Goal: Information Seeking & Learning: Compare options

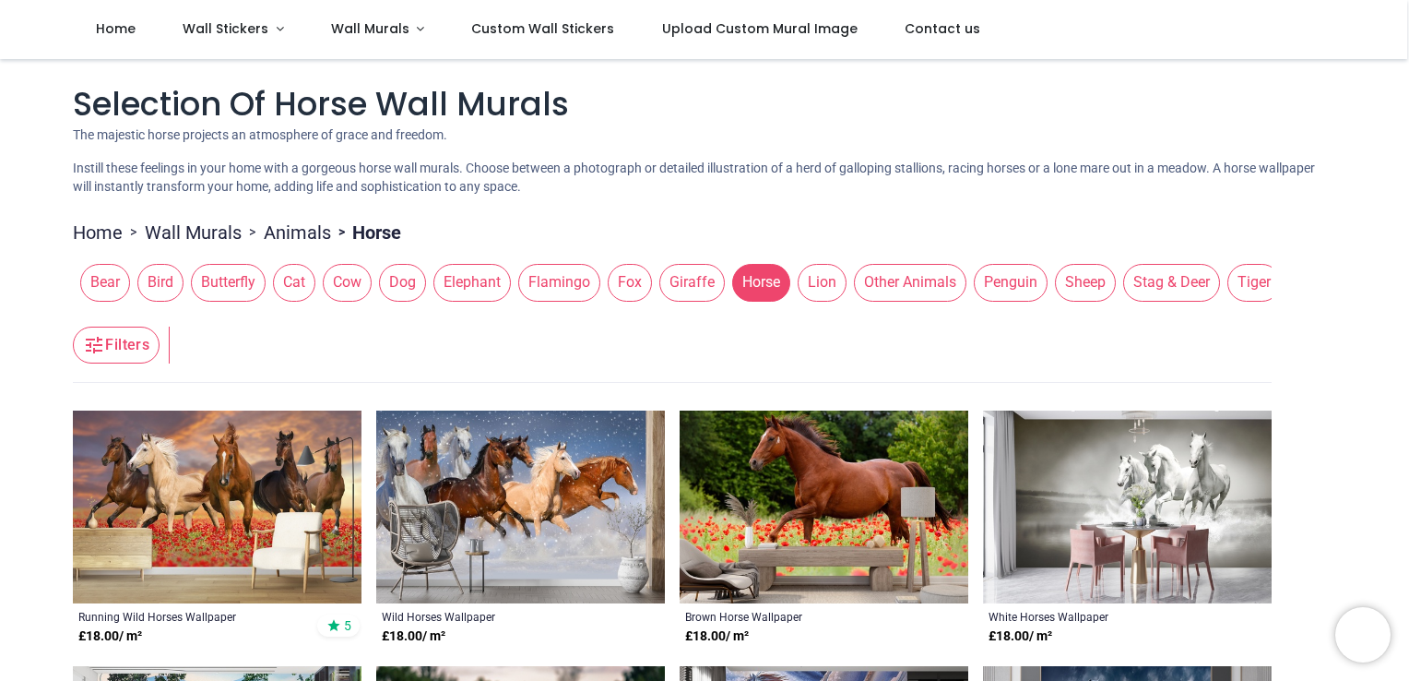
scroll to position [529, 0]
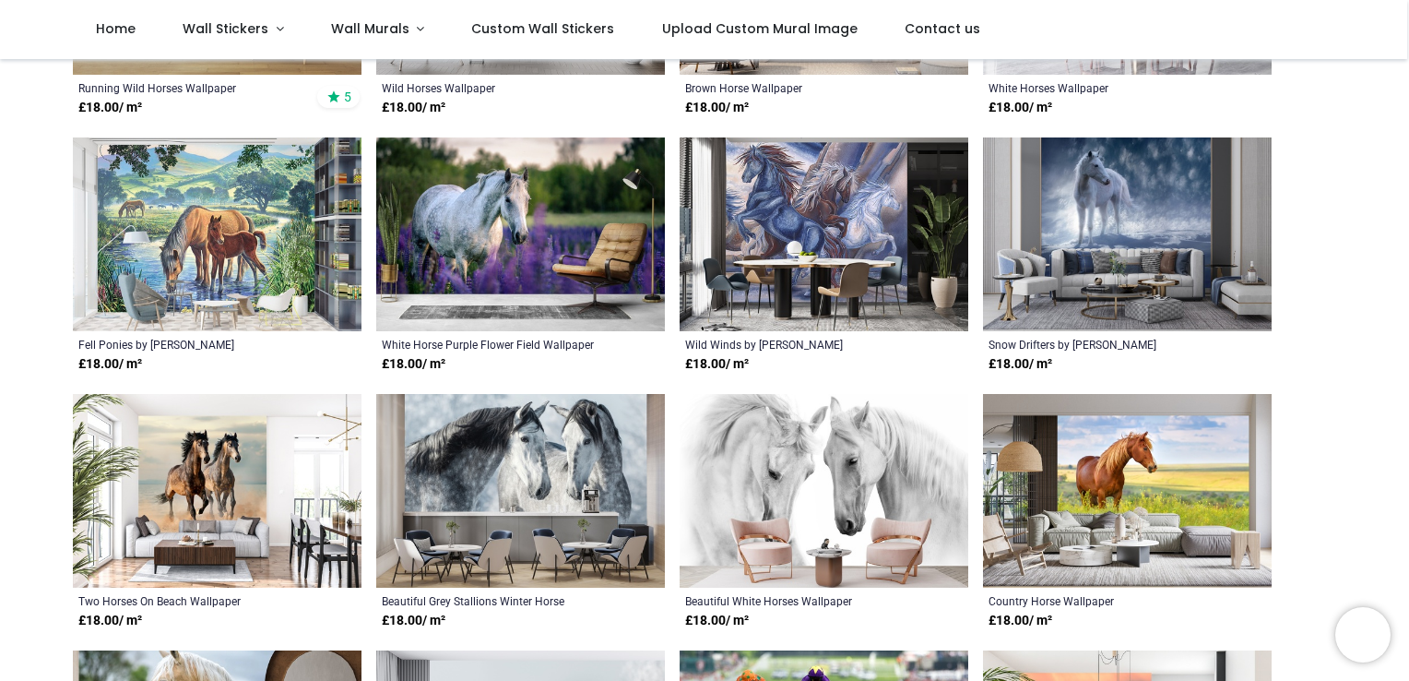
click at [402, 190] on img at bounding box center [520, 234] width 289 height 194
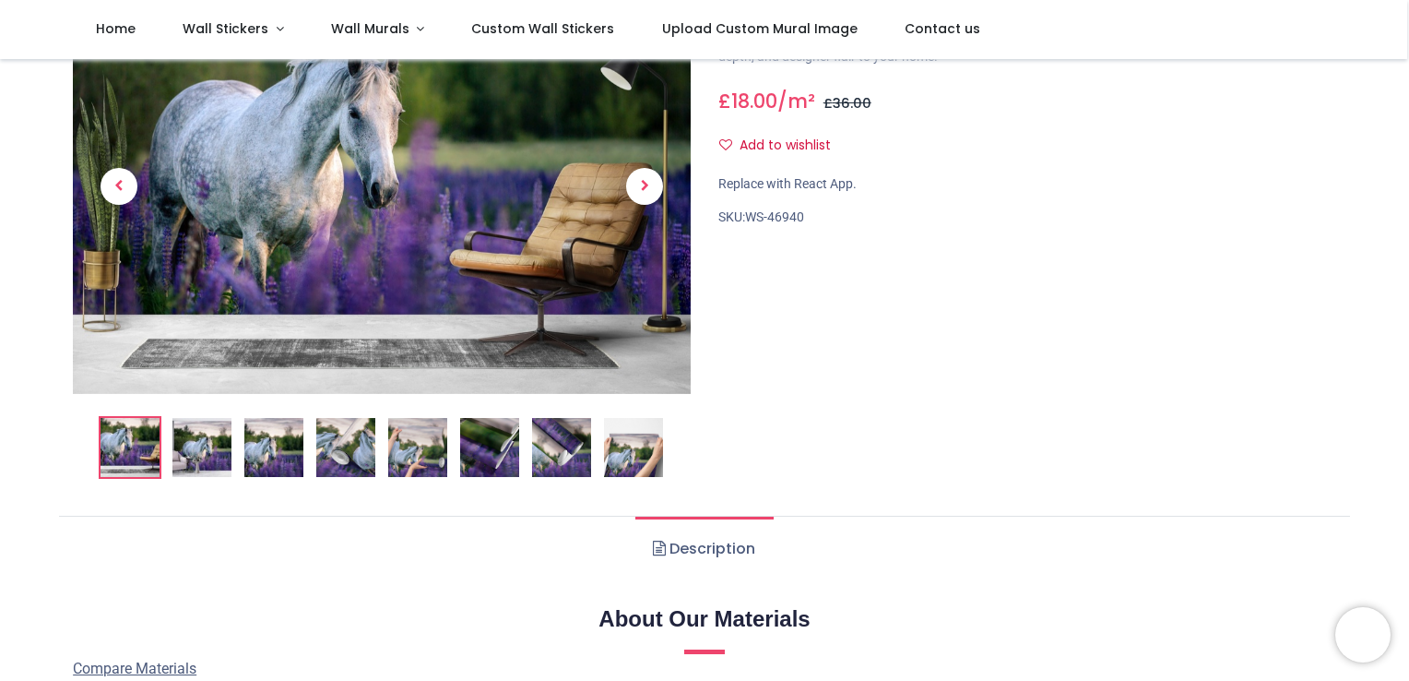
scroll to position [148, 0]
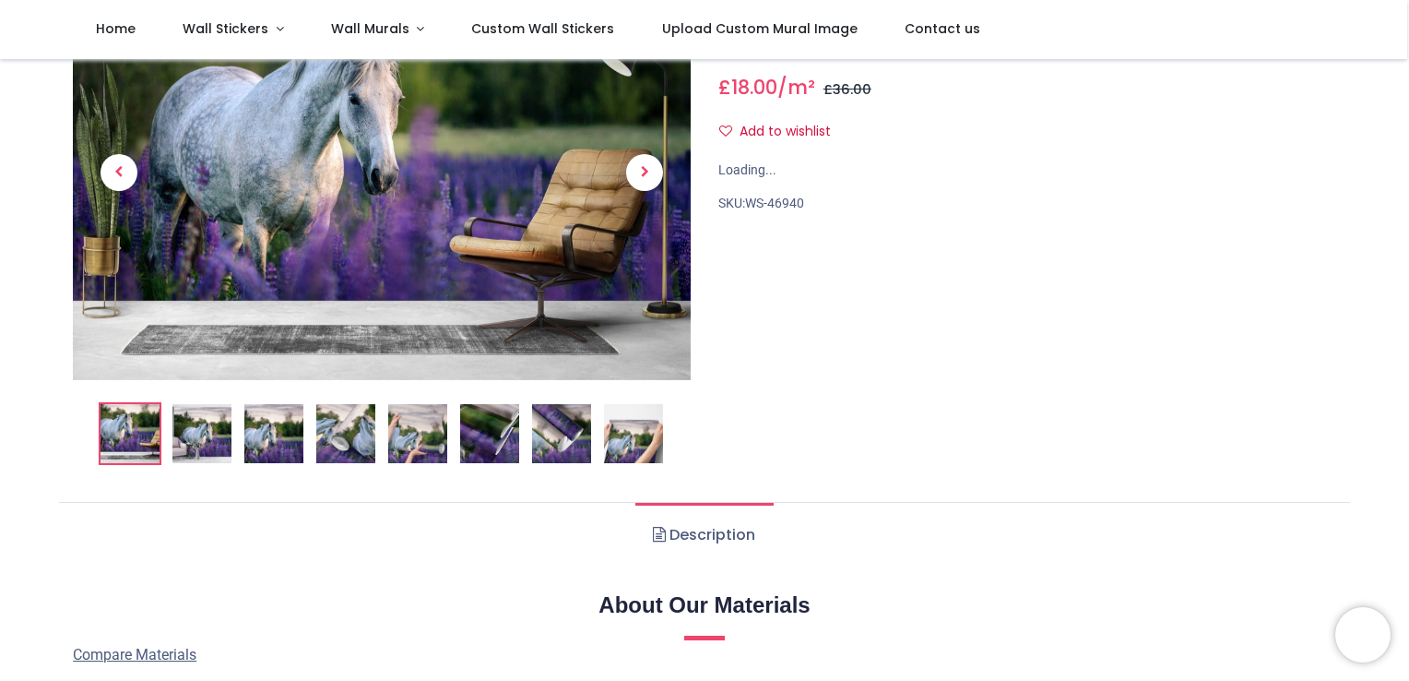
click at [273, 380] on img at bounding box center [382, 173] width 618 height 414
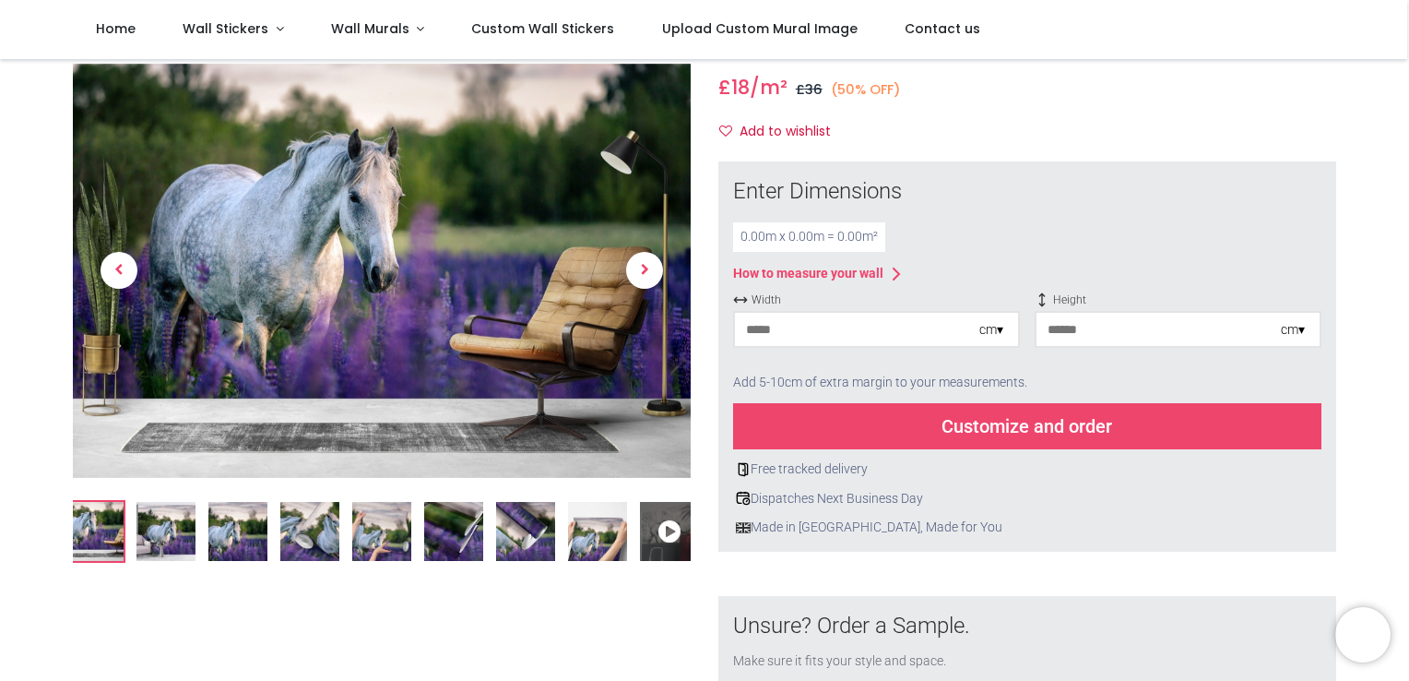
click at [251, 510] on img at bounding box center [237, 531] width 59 height 59
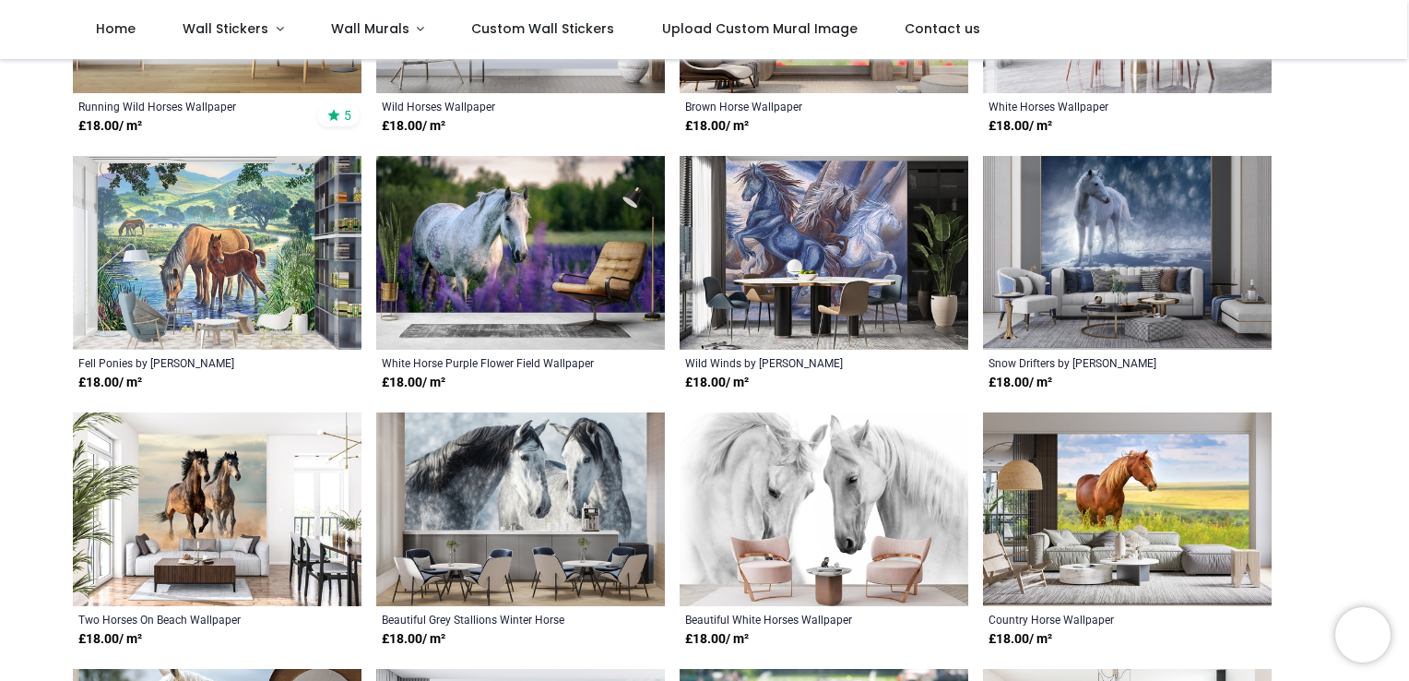
scroll to position [516, 0]
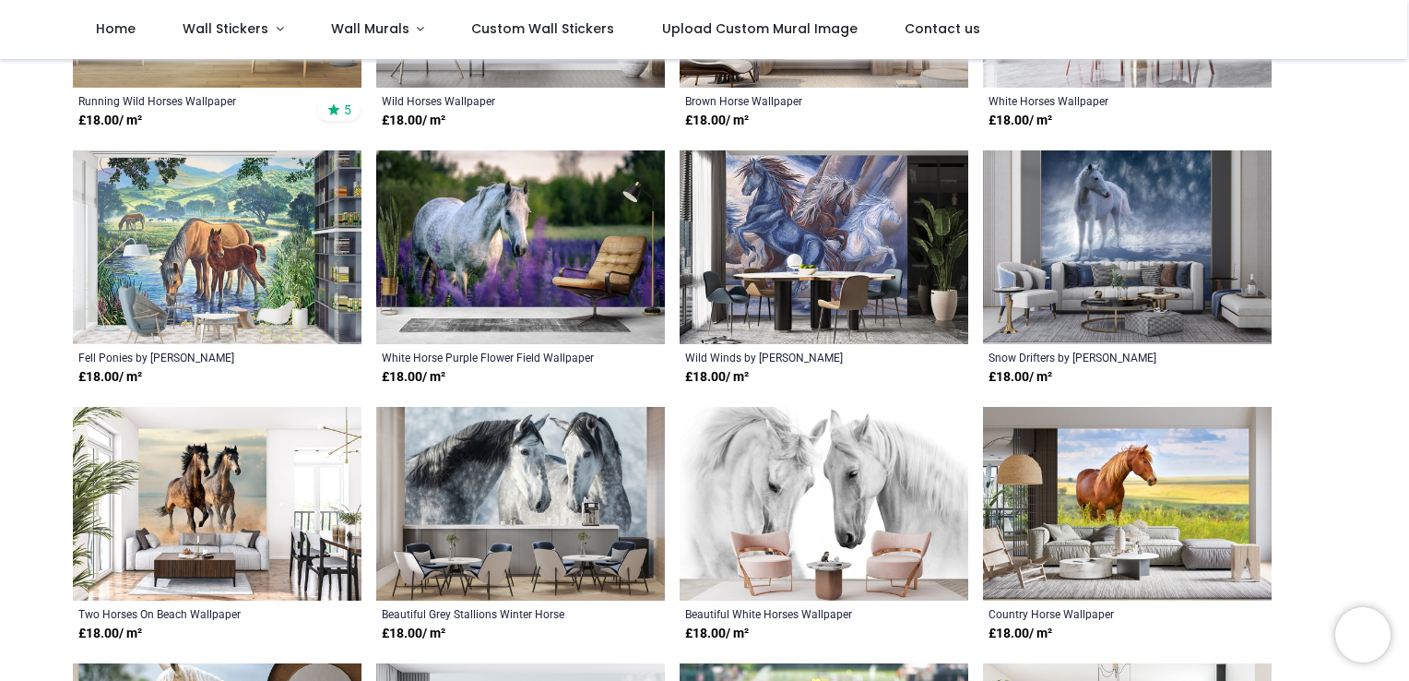
click at [450, 491] on img at bounding box center [520, 504] width 289 height 194
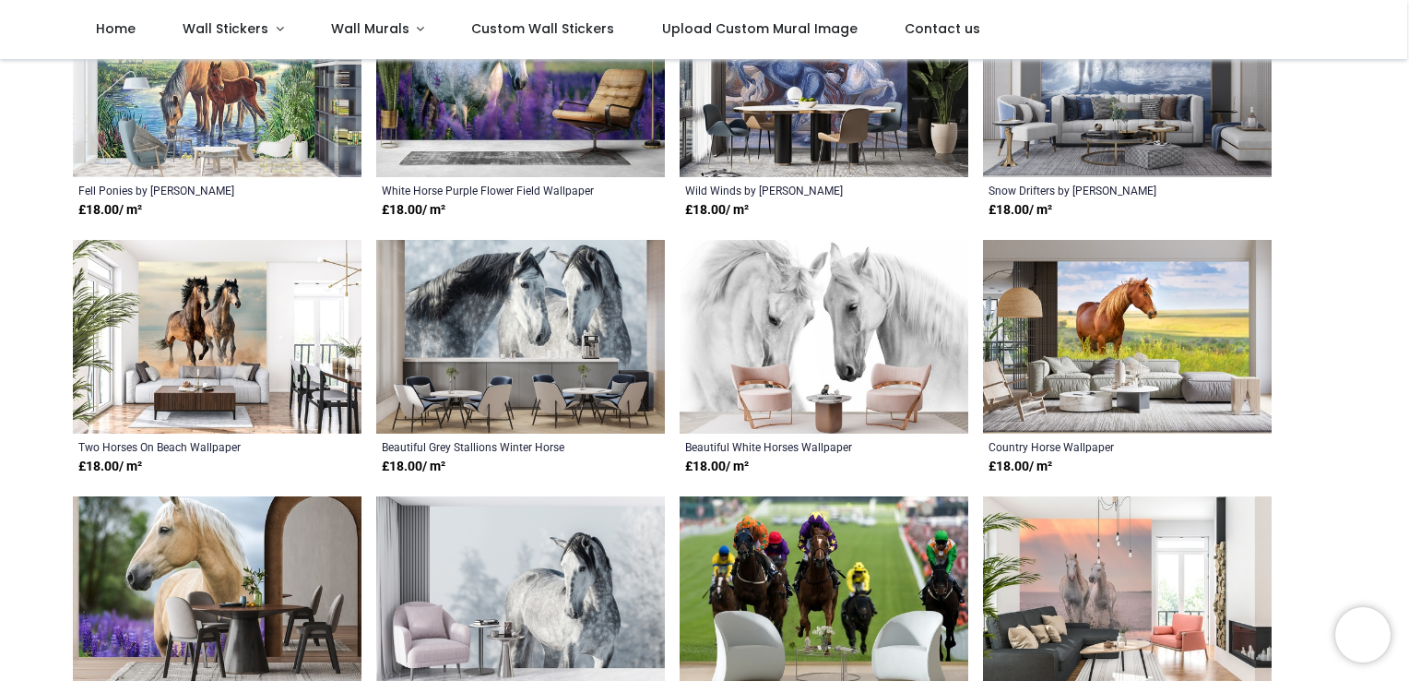
scroll to position [684, 0]
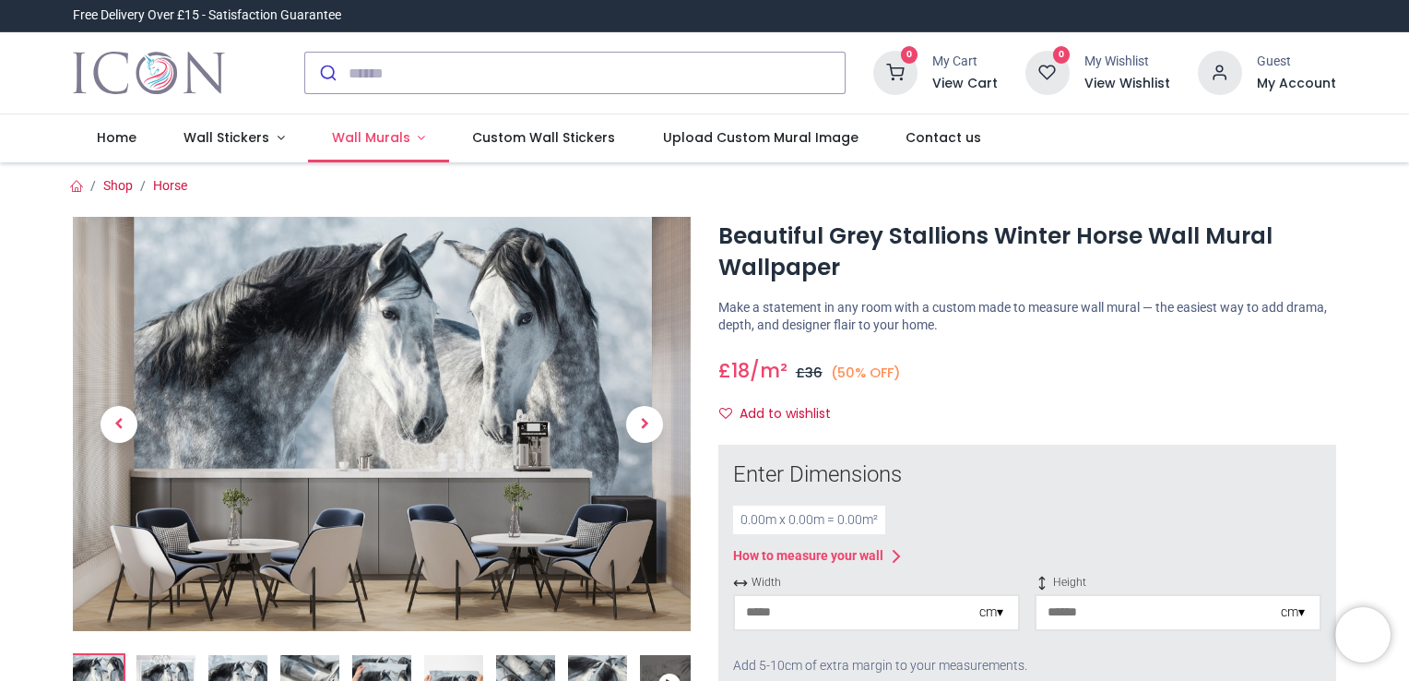
click at [372, 138] on span "Wall Murals" at bounding box center [371, 137] width 78 height 18
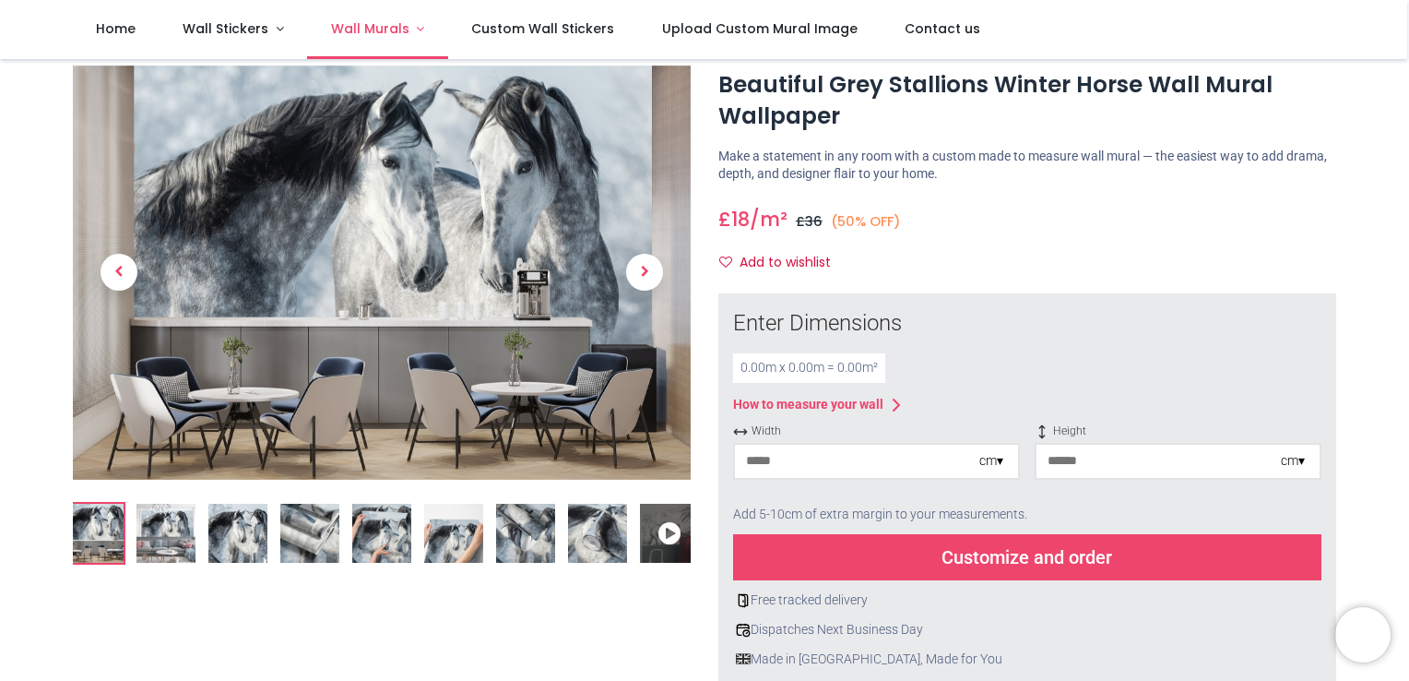
scroll to position [52, 0]
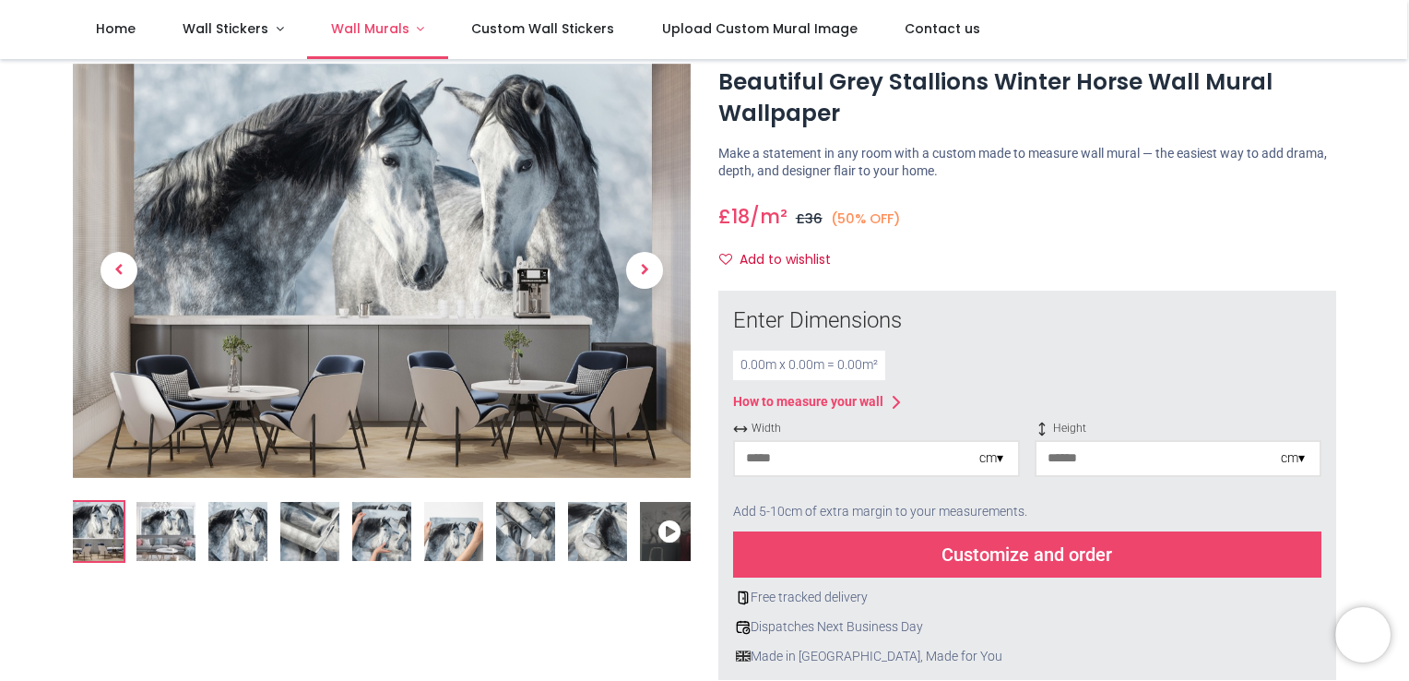
click at [377, 34] on span "Wall Murals" at bounding box center [370, 28] width 78 height 18
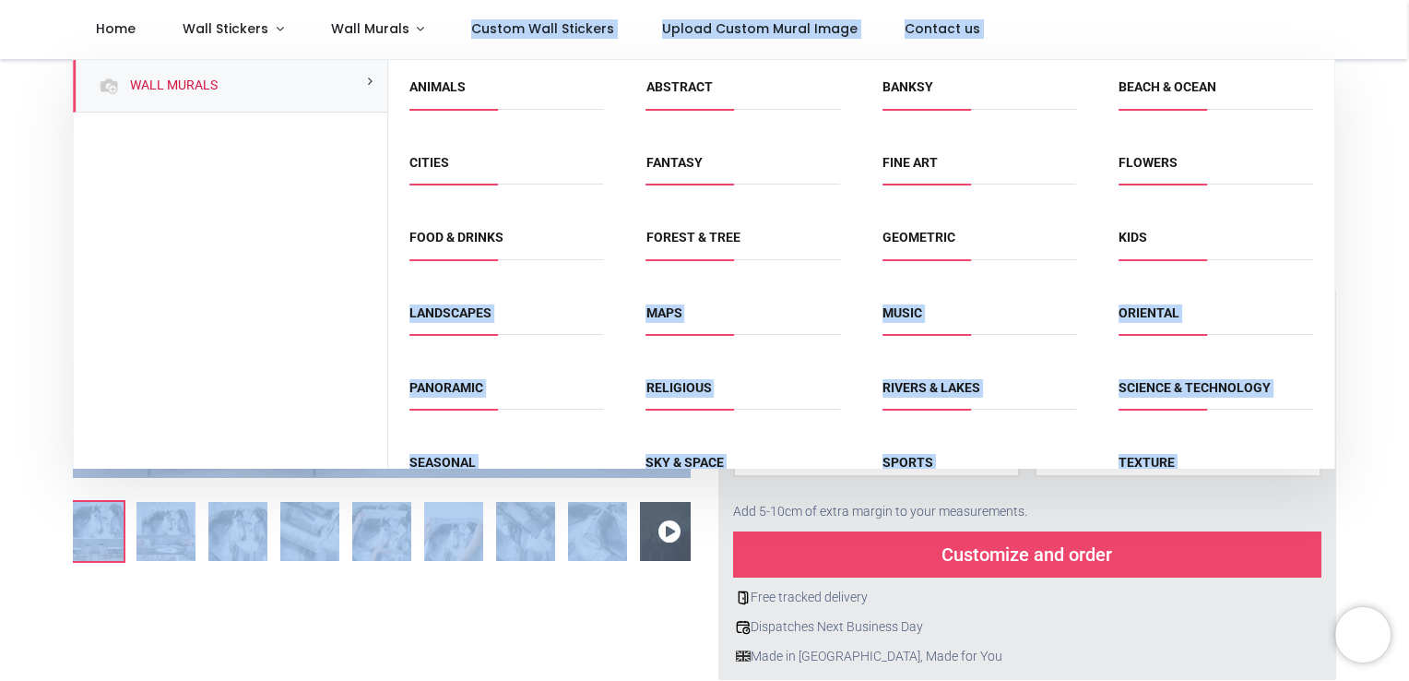
drag, startPoint x: 1336, startPoint y: 232, endPoint x: 1334, endPoint y: 263, distance: 31.5
click at [1334, 263] on div "Login • Register Home Wall Stickers" at bounding box center [704, 340] width 1409 height 681
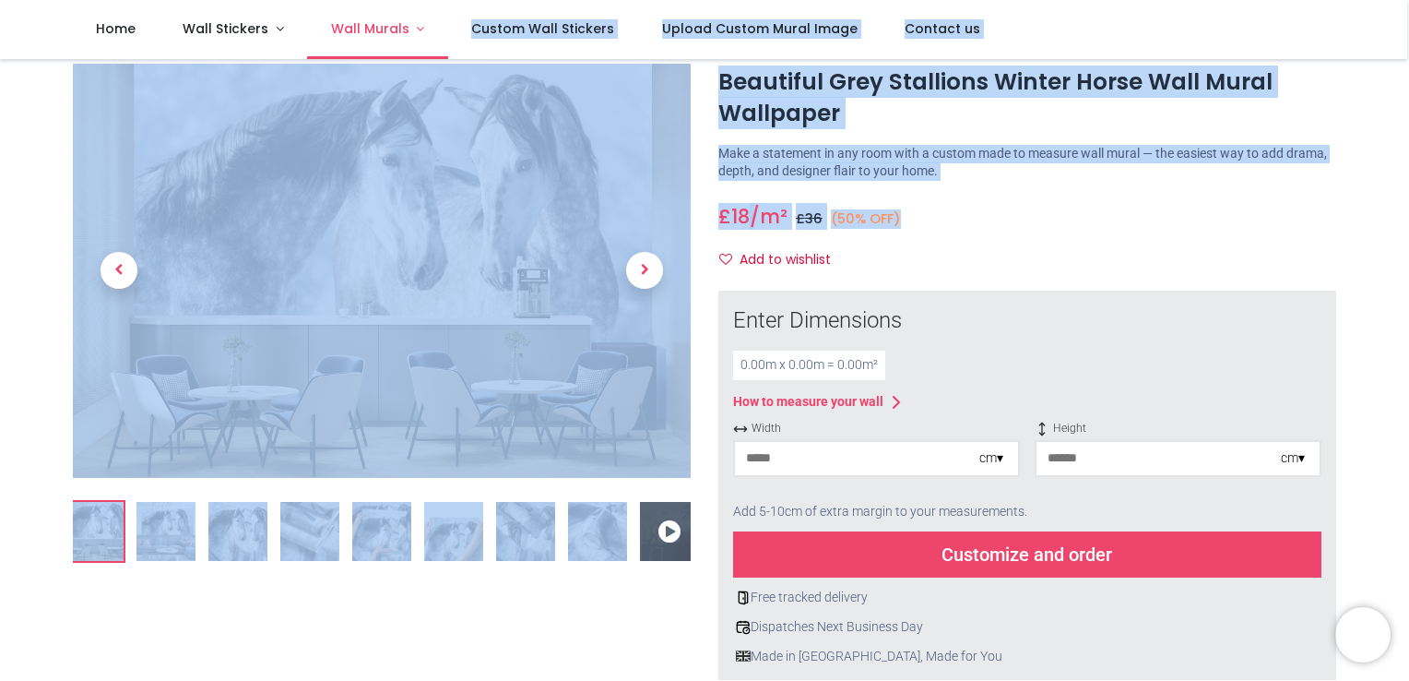
click at [398, 42] on link "Wall Murals" at bounding box center [377, 29] width 141 height 59
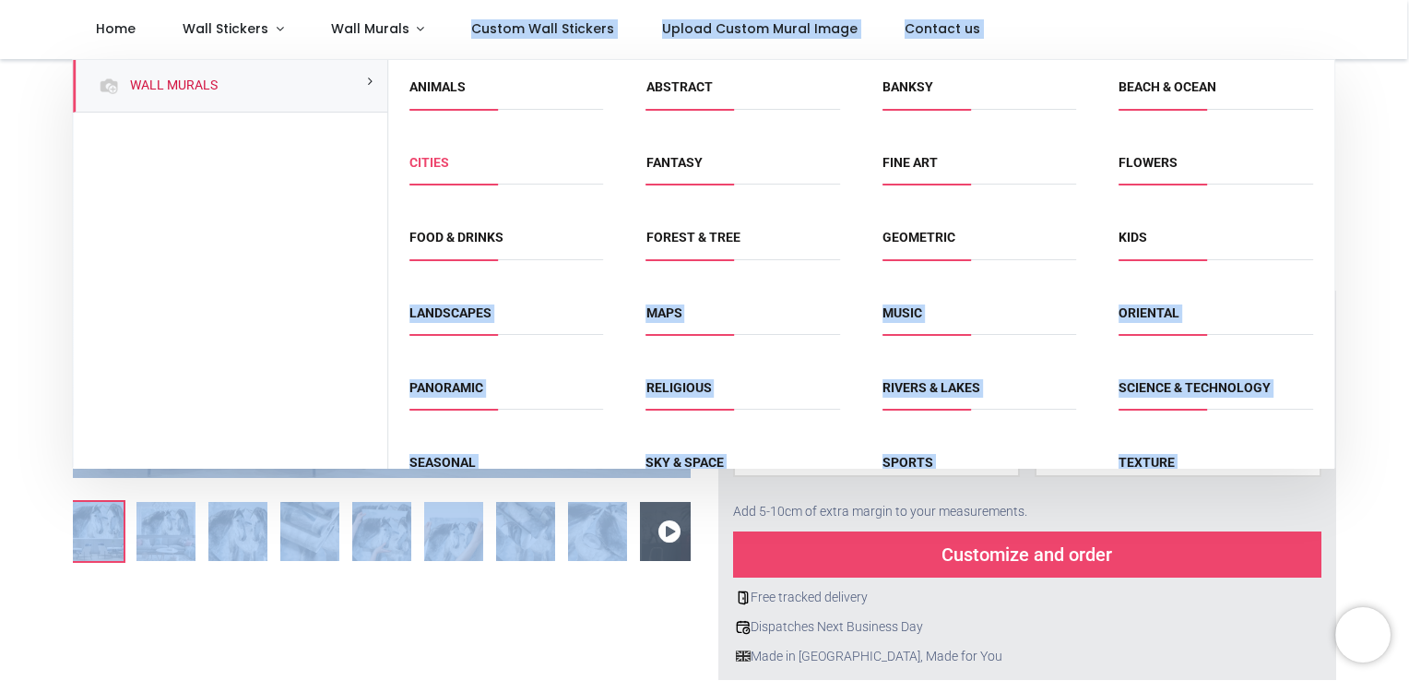
click at [426, 165] on link "Cities" at bounding box center [430, 162] width 40 height 15
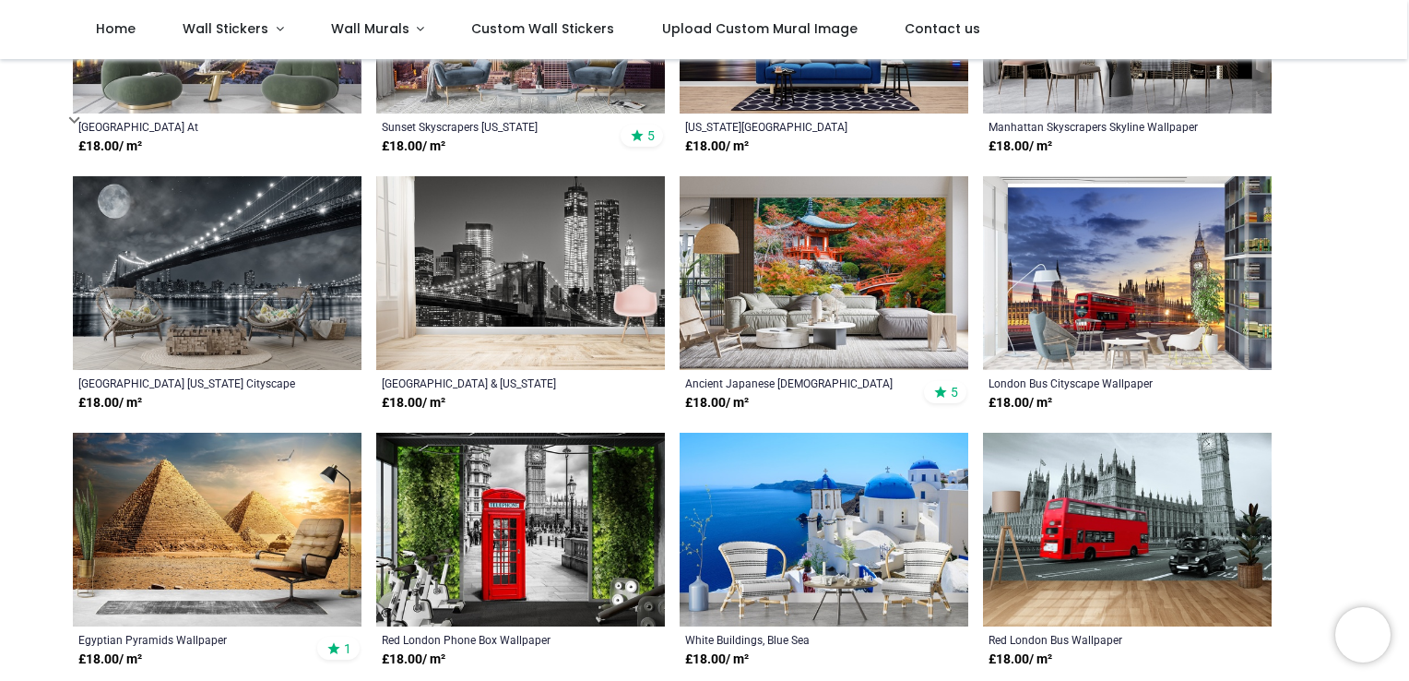
scroll to position [585, 0]
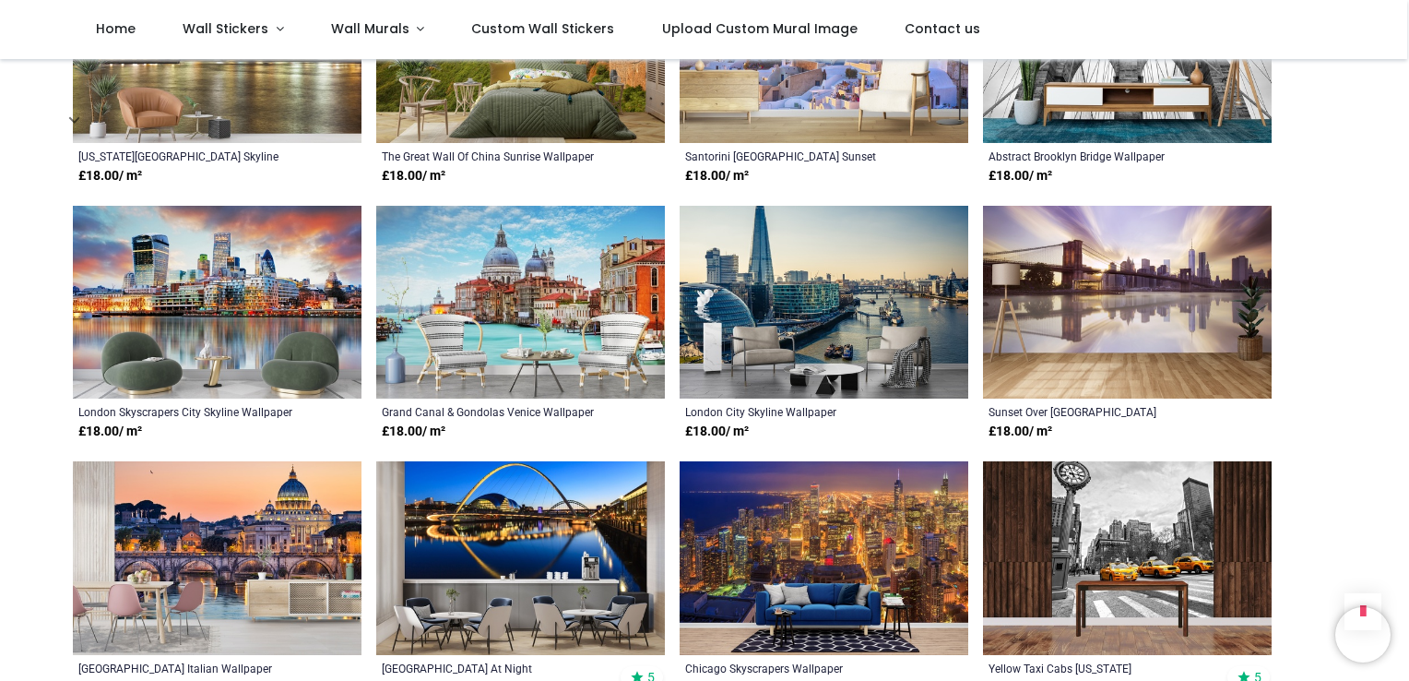
scroll to position [2599, 0]
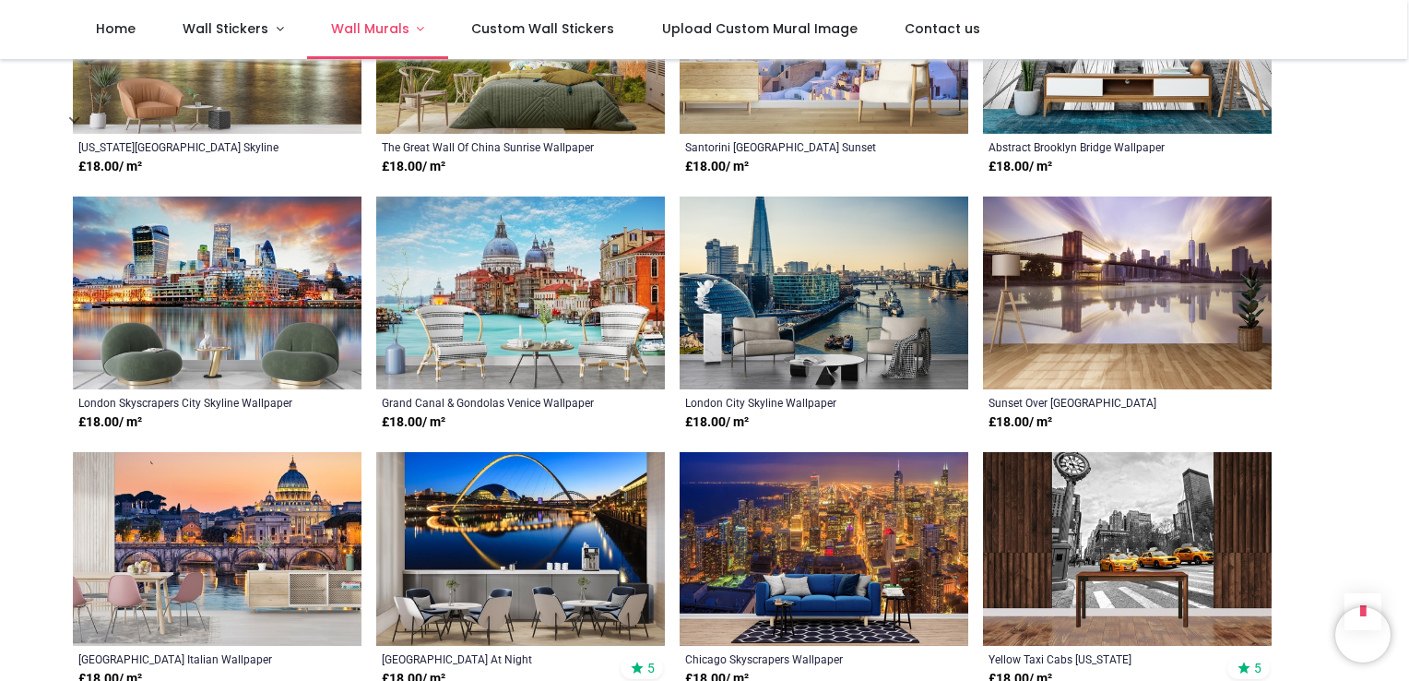
click at [369, 41] on link "Wall Murals" at bounding box center [377, 29] width 141 height 59
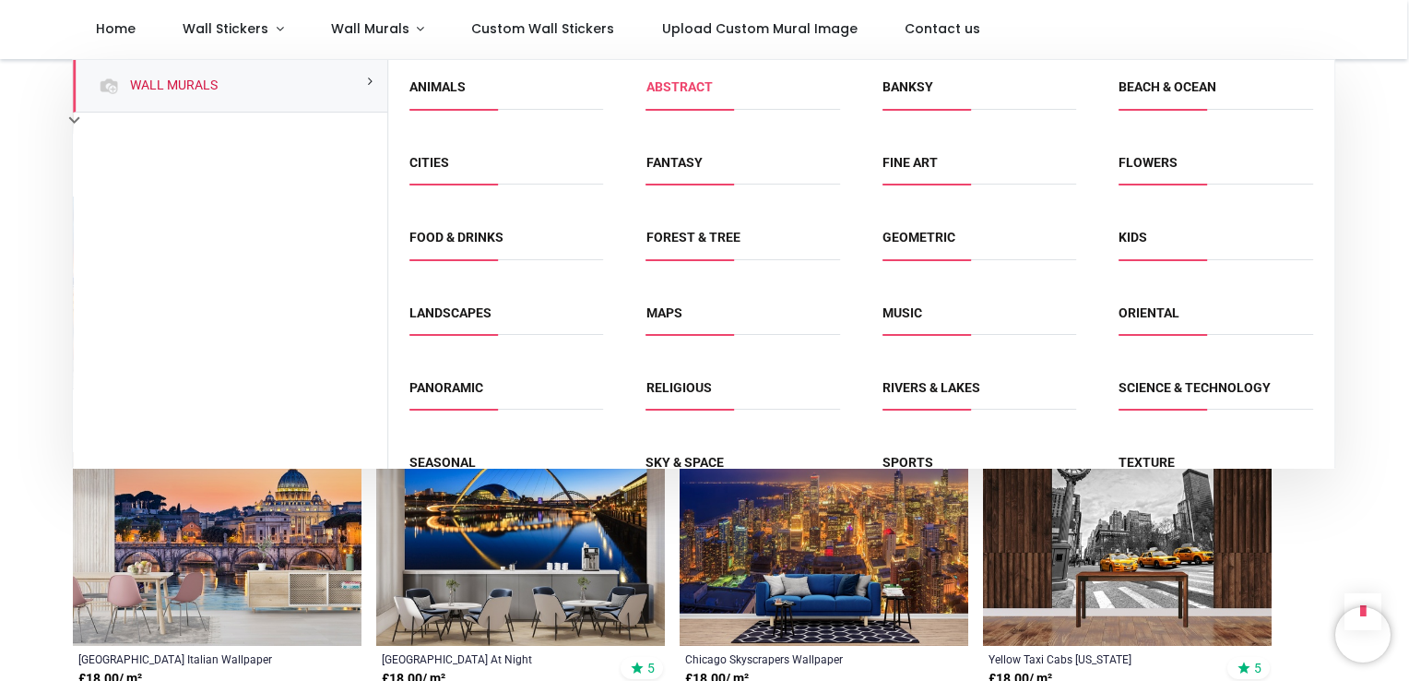
click at [667, 84] on link "Abstract" at bounding box center [680, 86] width 66 height 15
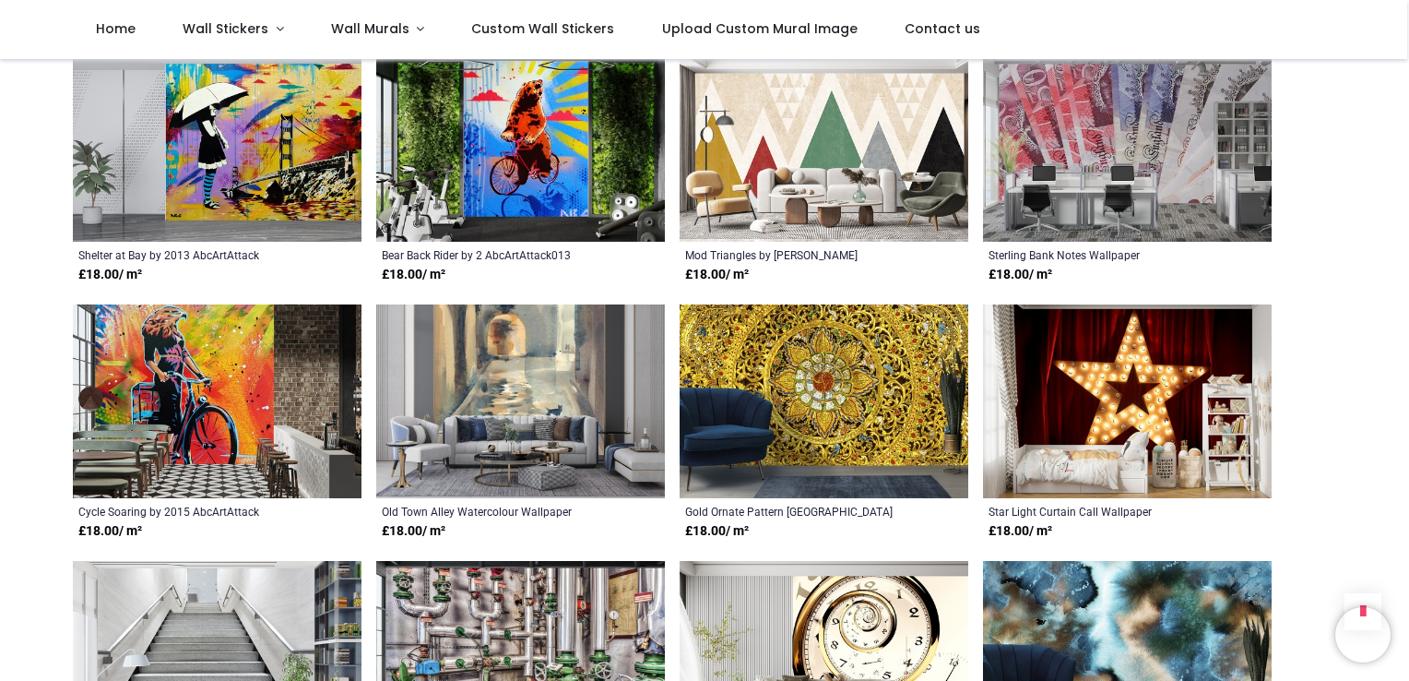
scroll to position [1146, 0]
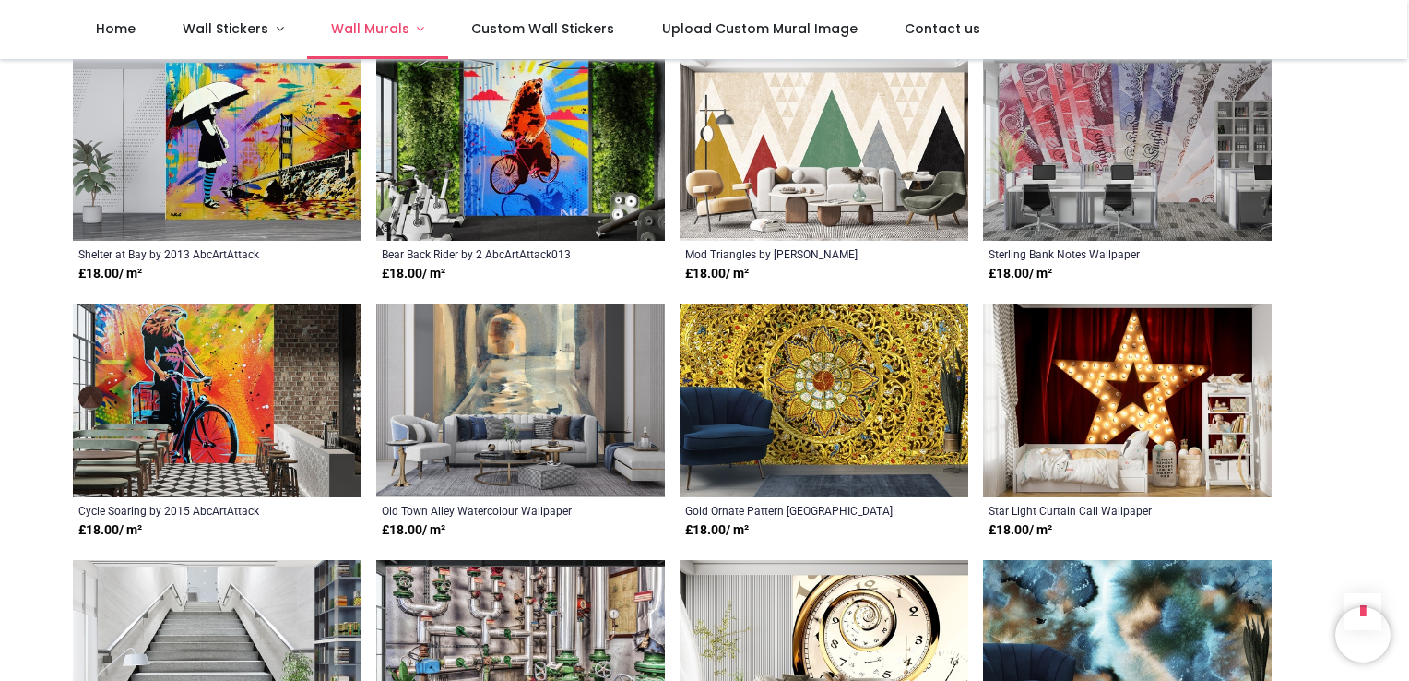
click at [358, 36] on span "Wall Murals" at bounding box center [370, 28] width 78 height 18
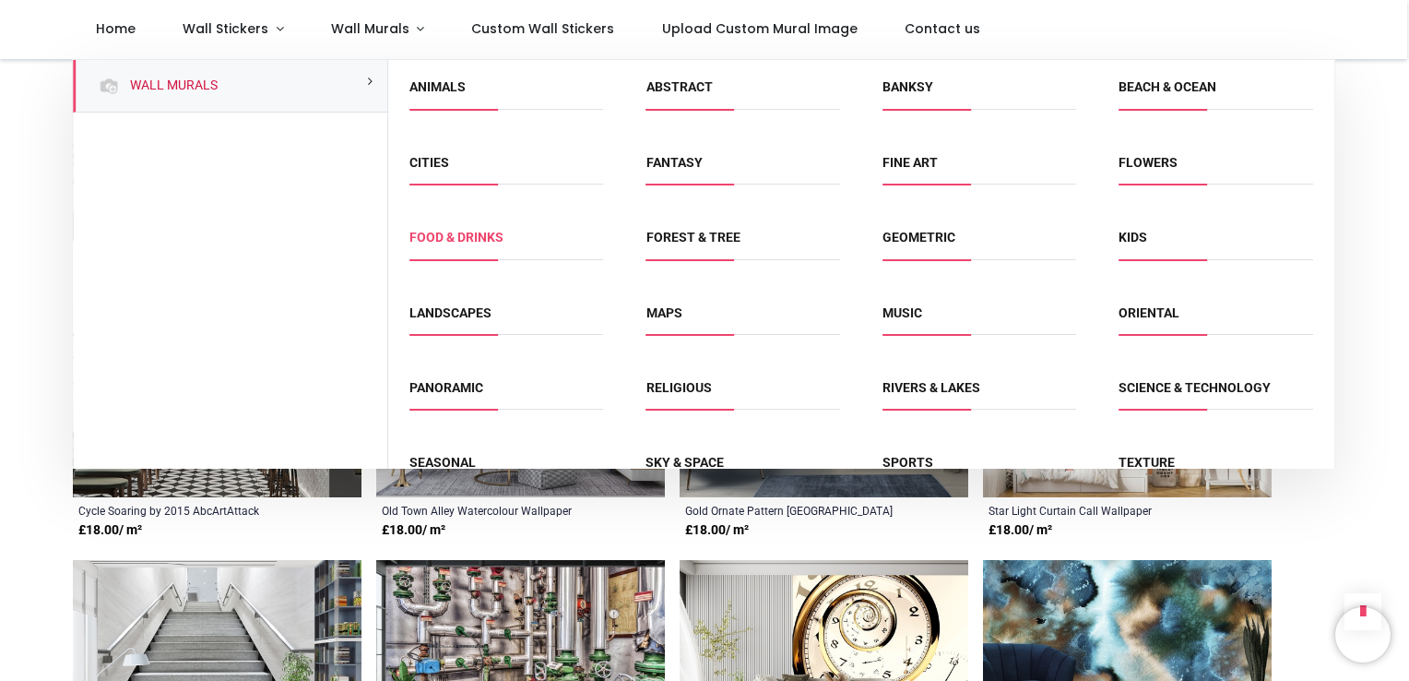
click at [442, 237] on link "Food & Drinks" at bounding box center [457, 237] width 94 height 15
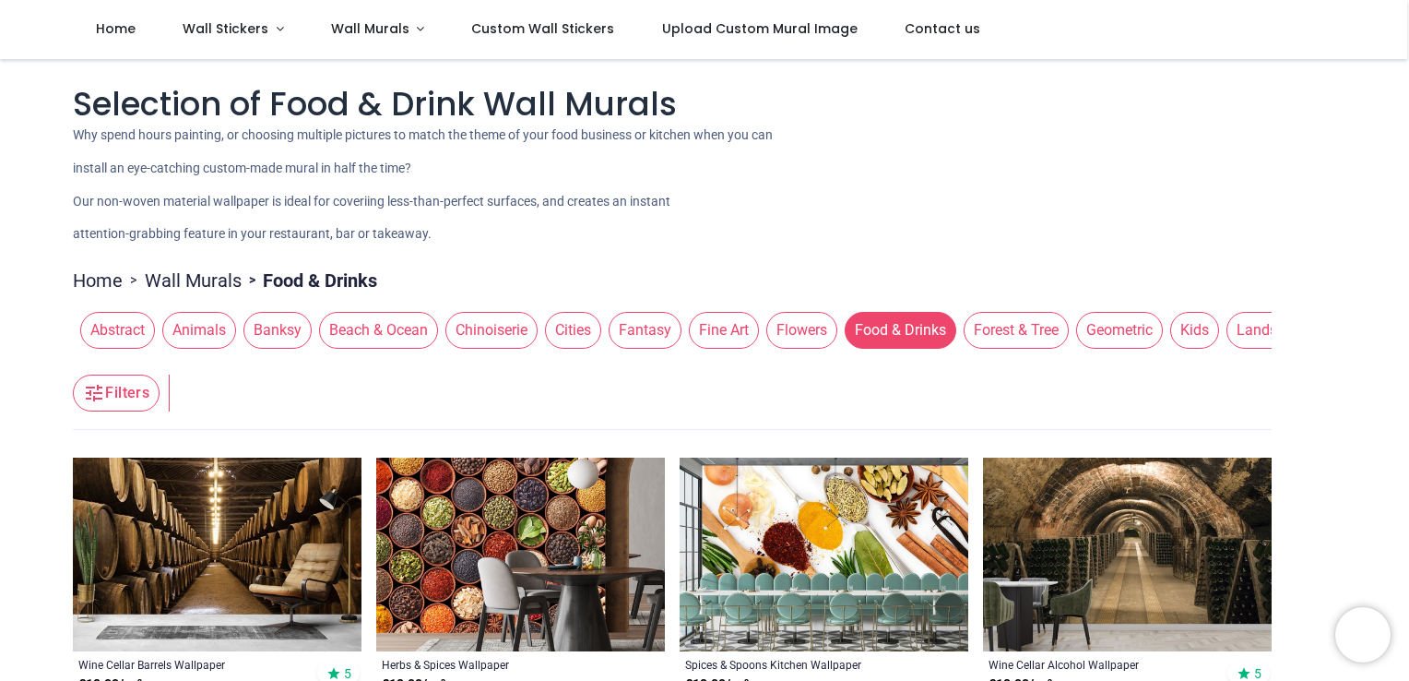
scroll to position [303, 0]
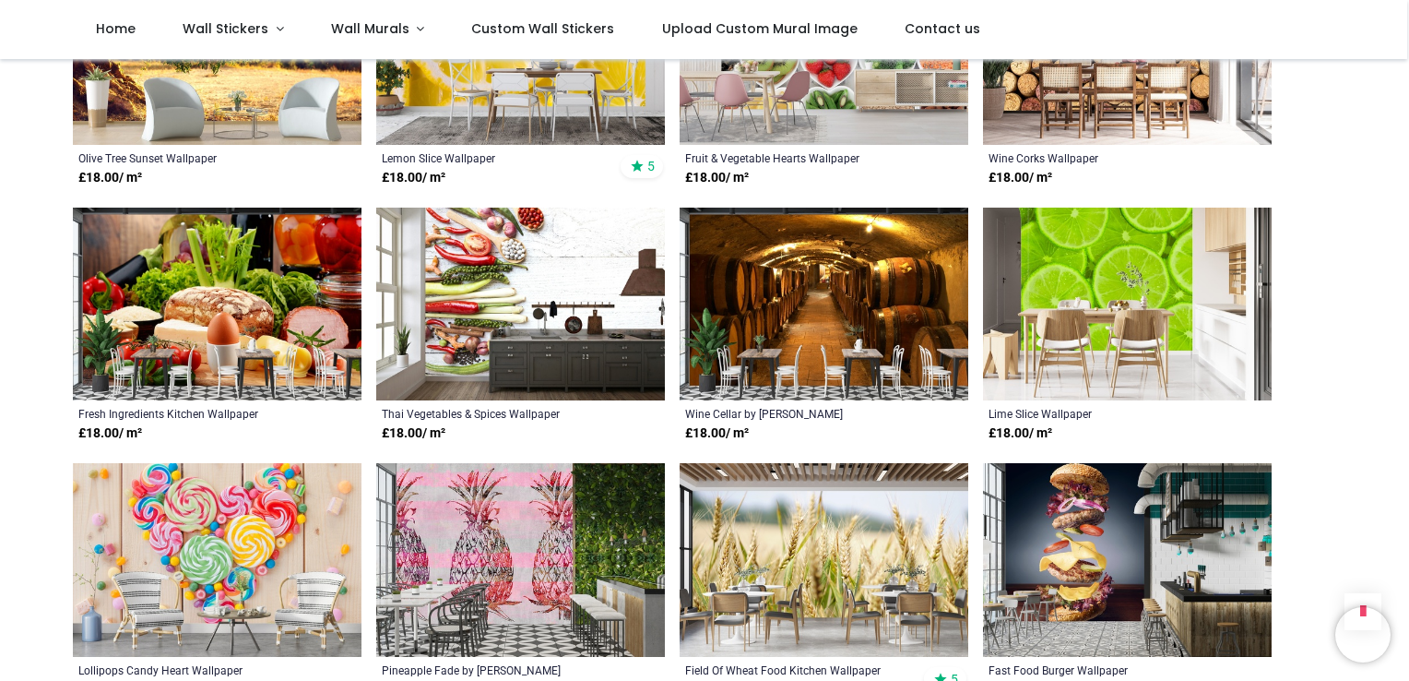
scroll to position [690, 0]
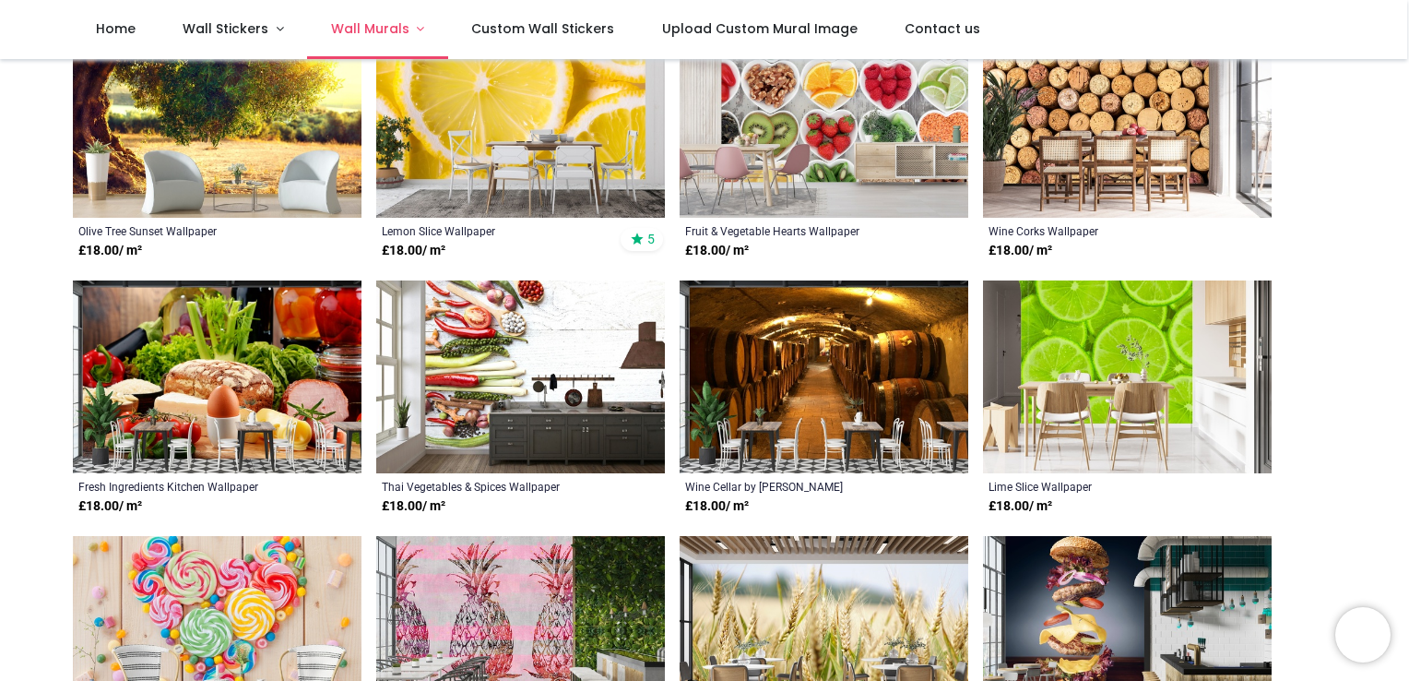
click at [347, 30] on span "Wall Murals" at bounding box center [370, 28] width 78 height 18
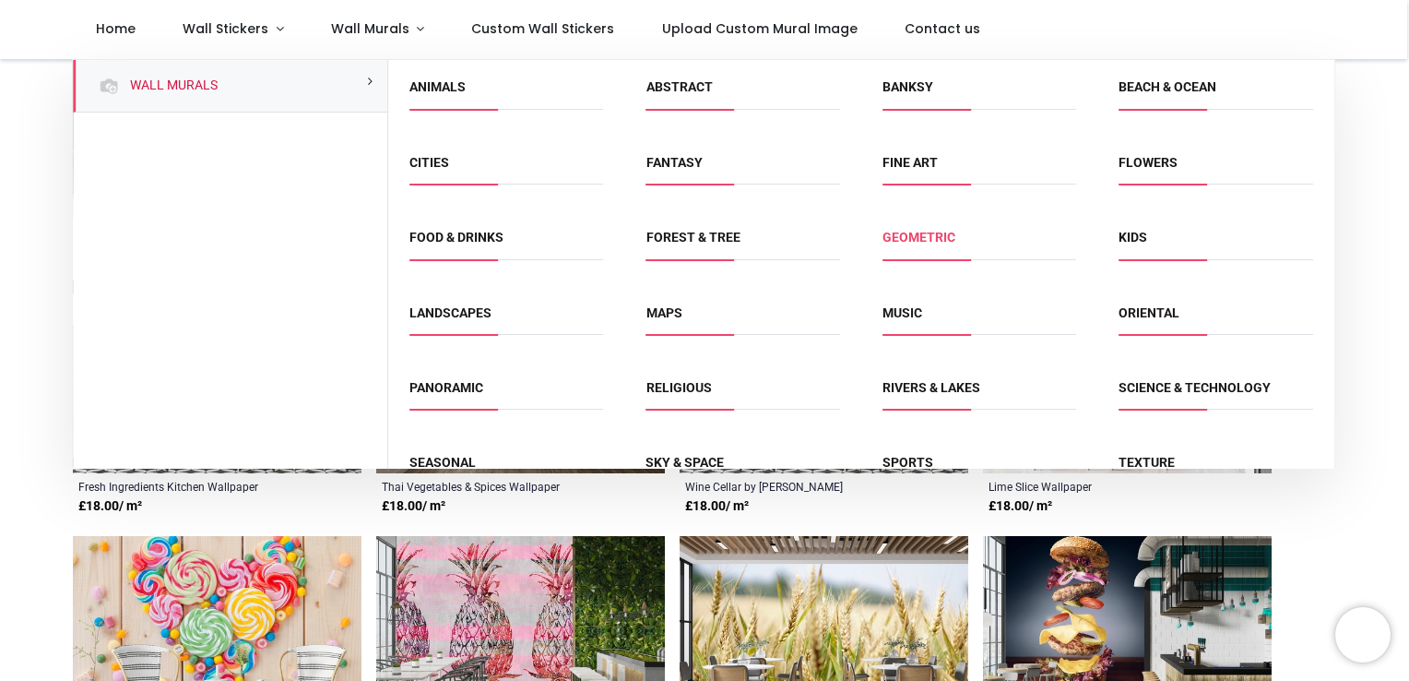
click at [921, 239] on link "Geometric" at bounding box center [919, 237] width 73 height 15
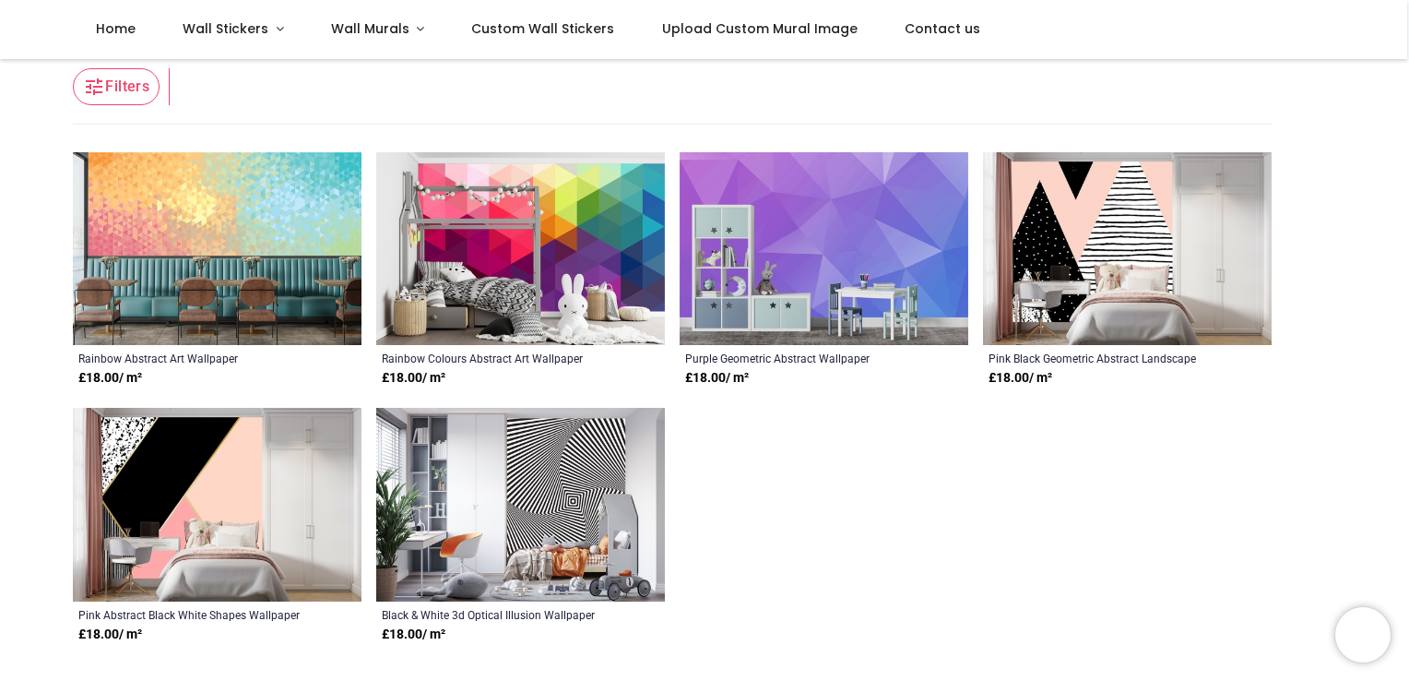
scroll to position [290, 0]
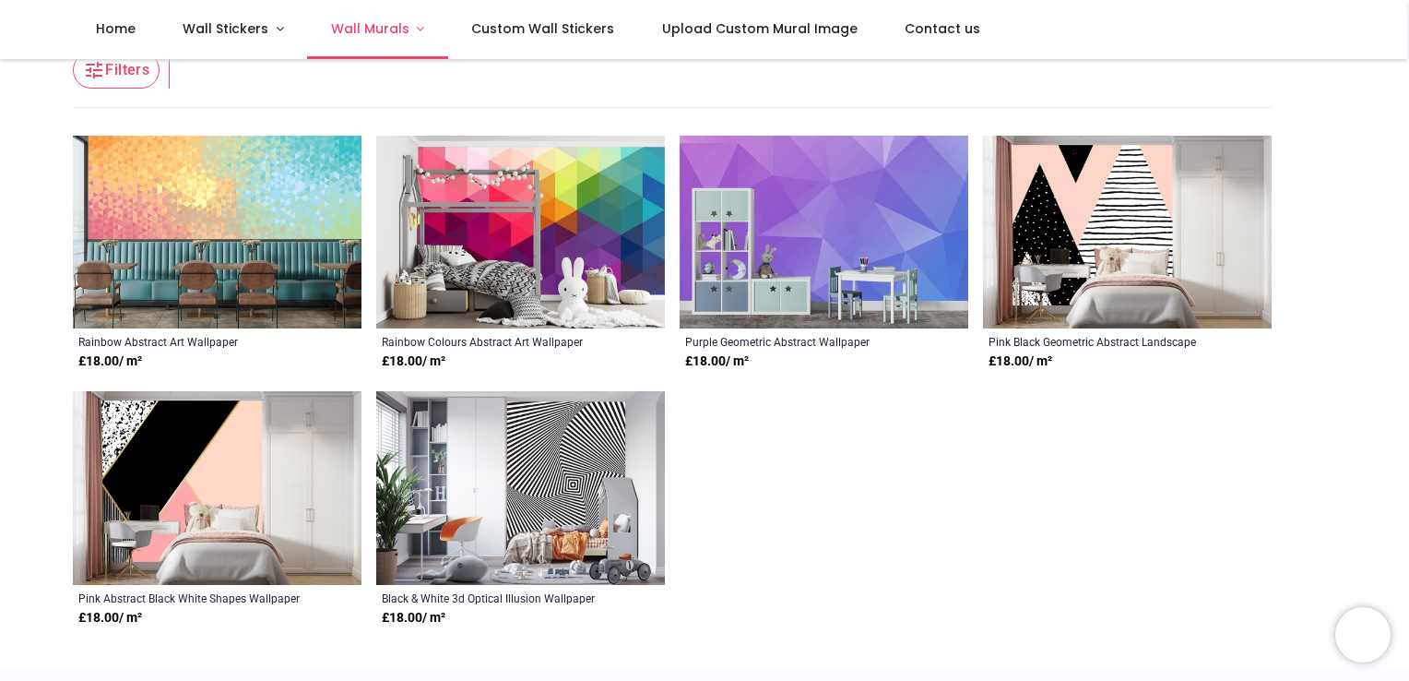
click at [350, 39] on link "Wall Murals" at bounding box center [377, 29] width 141 height 59
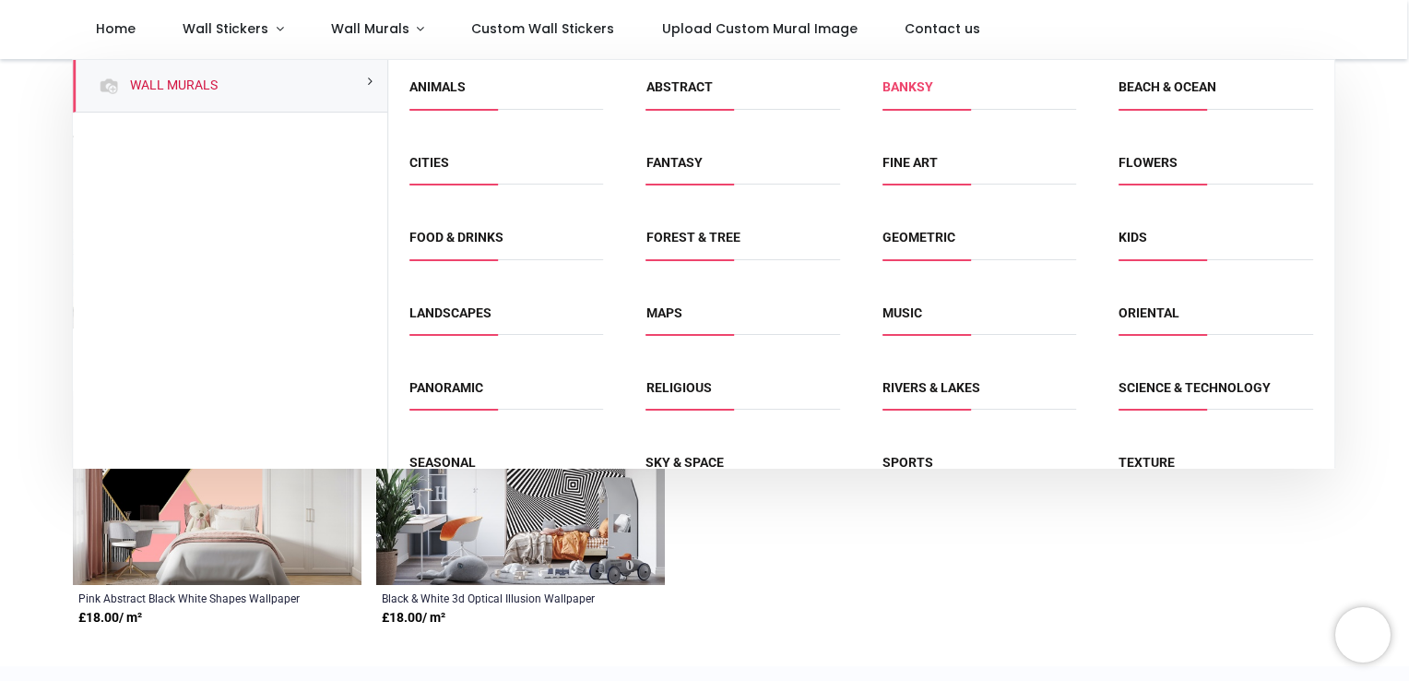
click at [904, 83] on link "Banksy" at bounding box center [908, 86] width 51 height 15
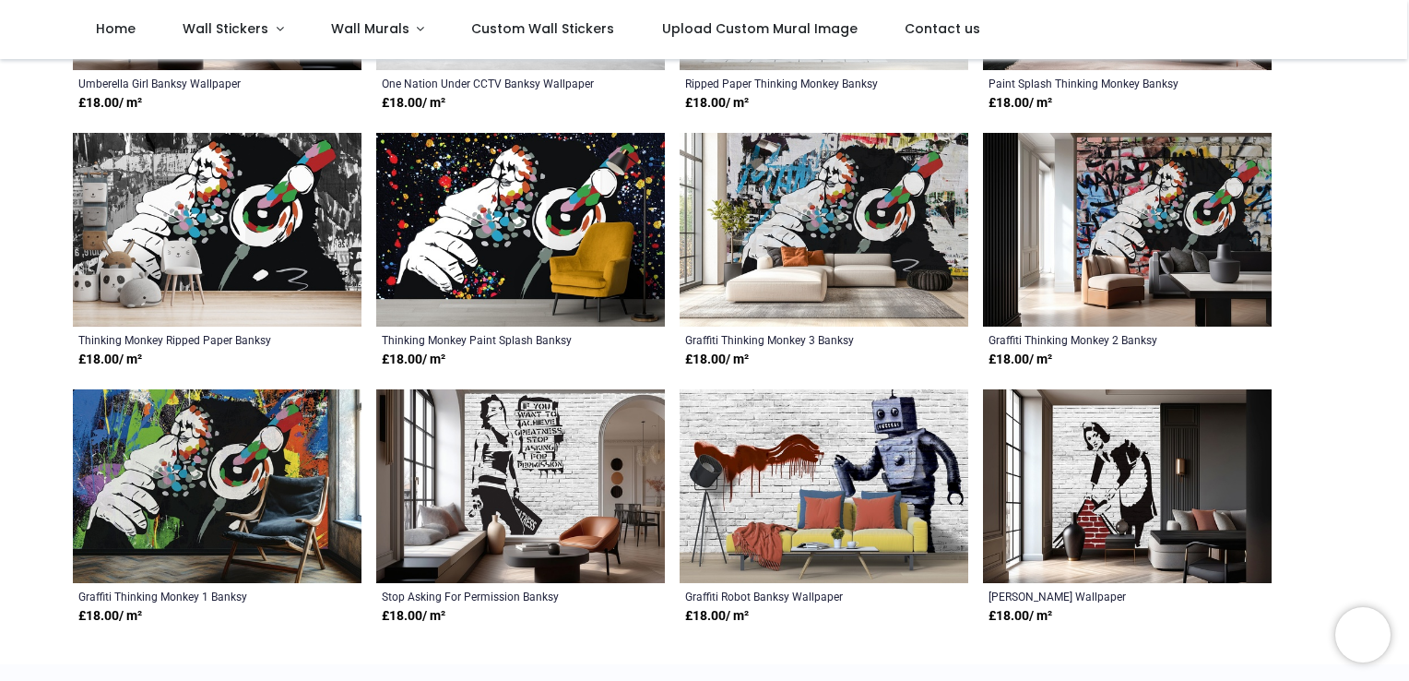
scroll to position [365, 0]
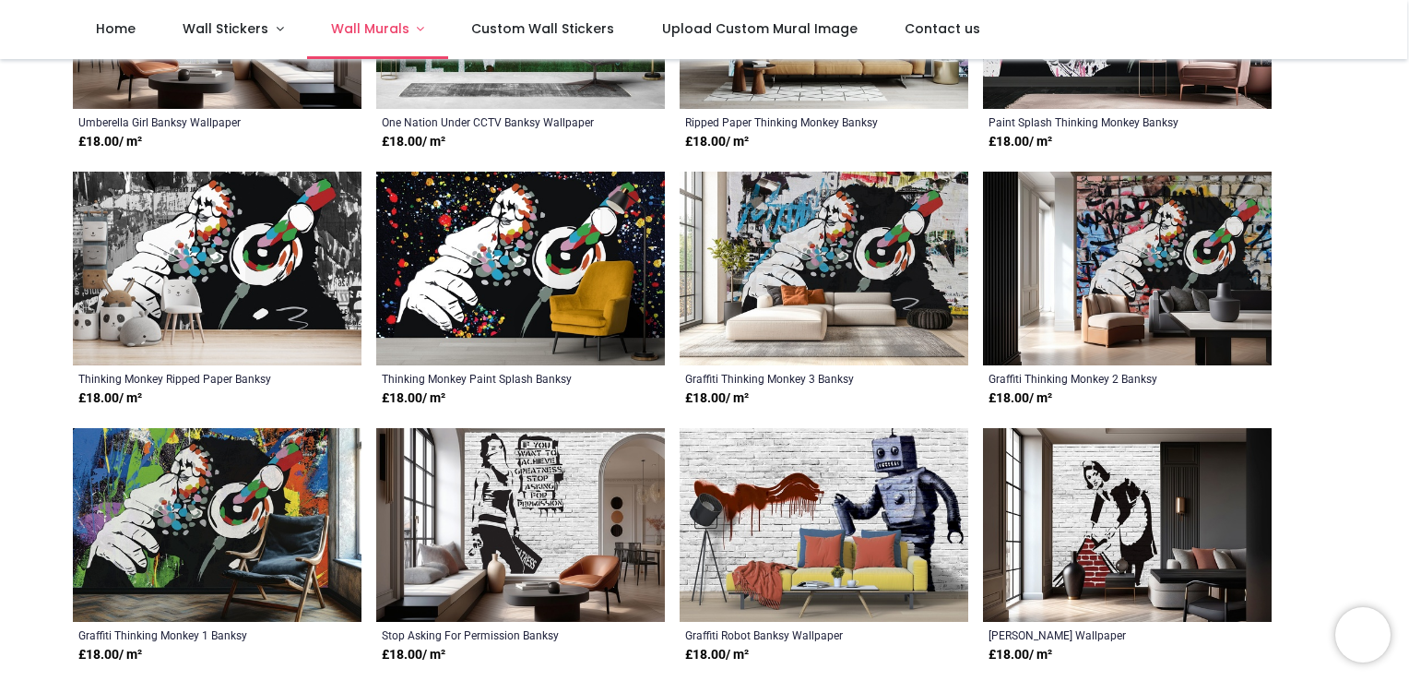
click at [366, 23] on span "Wall Murals" at bounding box center [370, 28] width 78 height 18
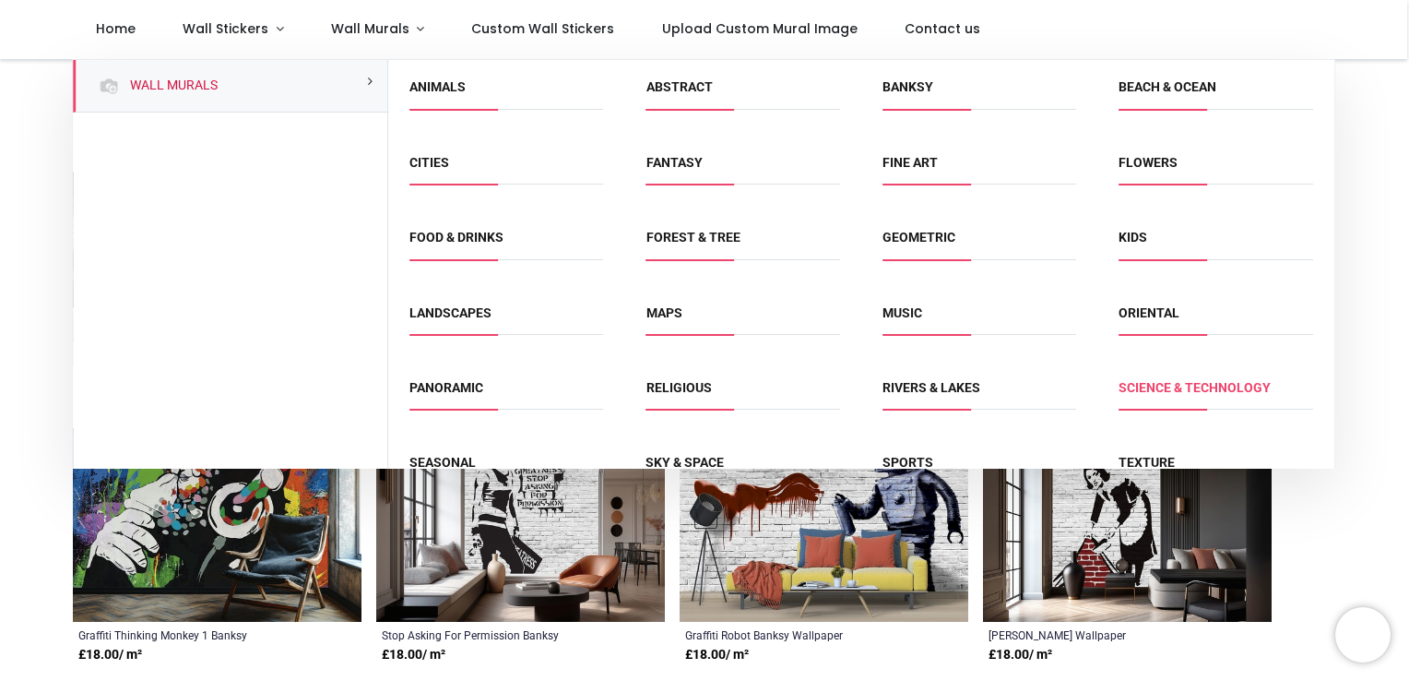
click at [1140, 392] on link "Science & Technology" at bounding box center [1195, 387] width 152 height 15
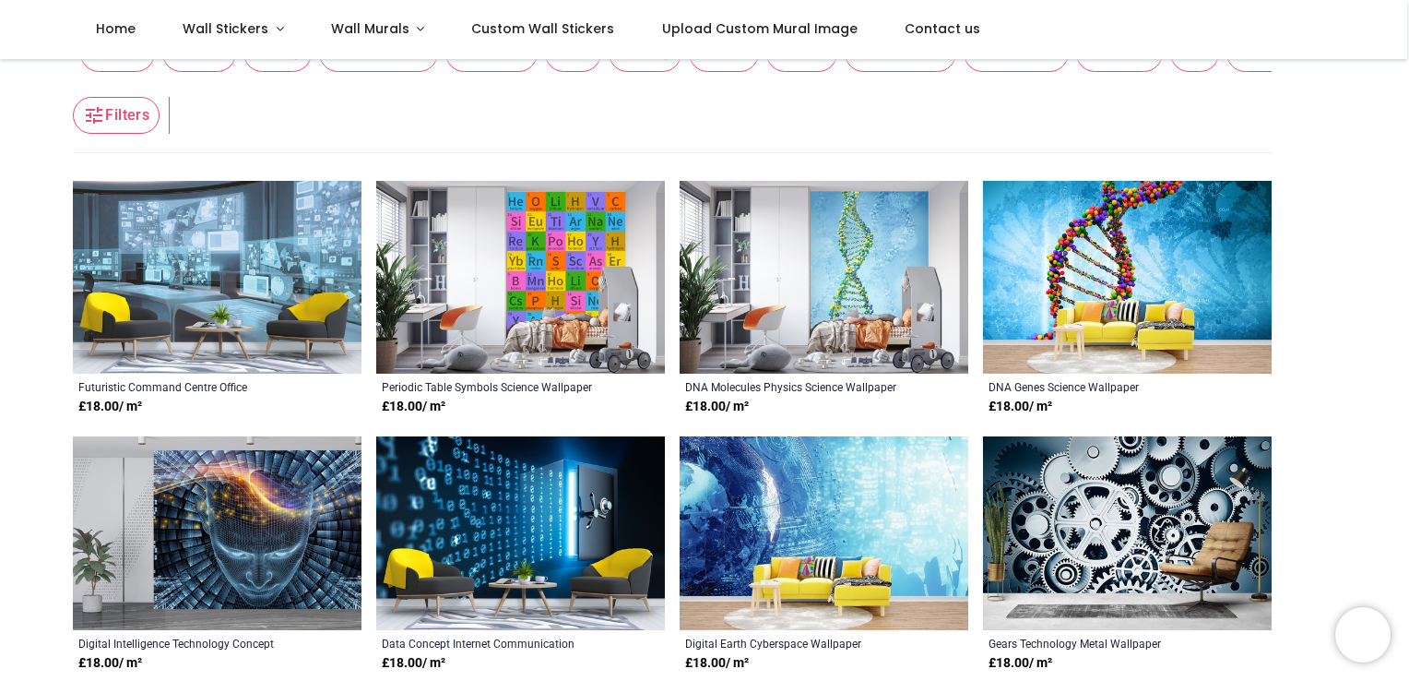
scroll to position [228, 0]
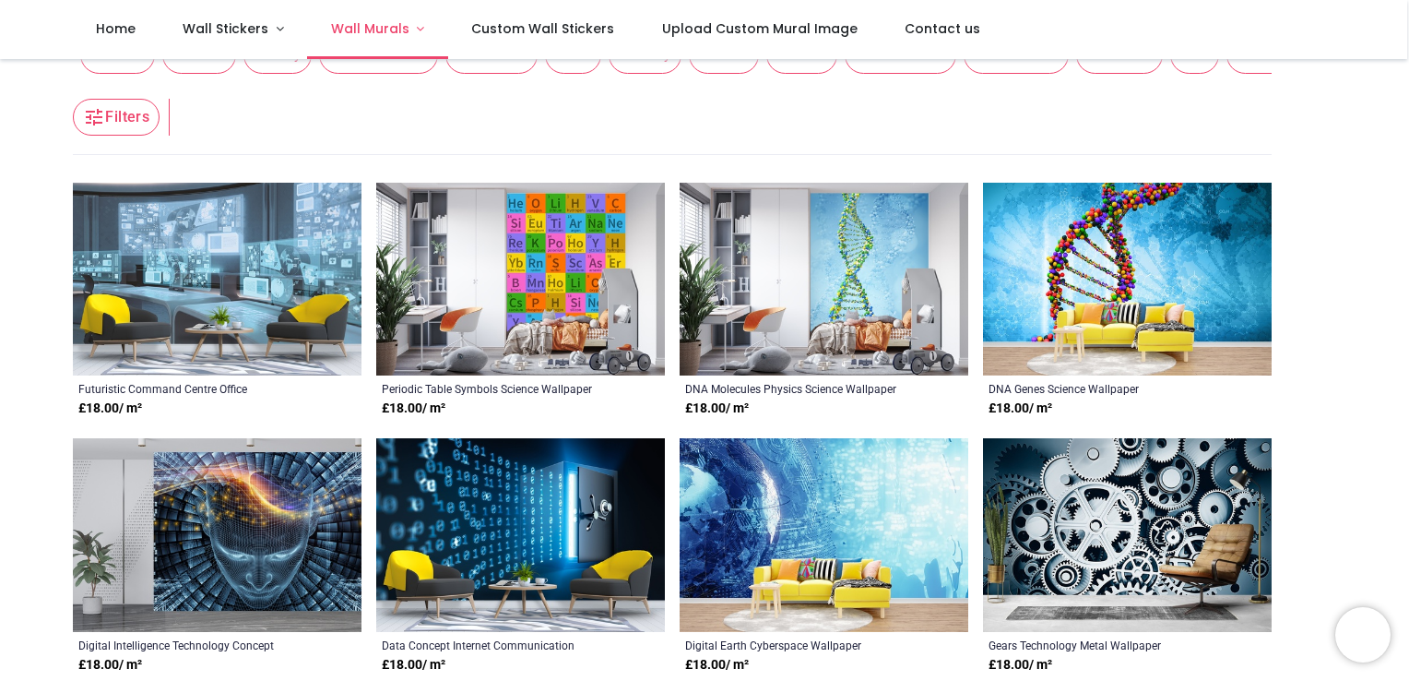
click at [357, 30] on span "Wall Murals" at bounding box center [370, 28] width 78 height 18
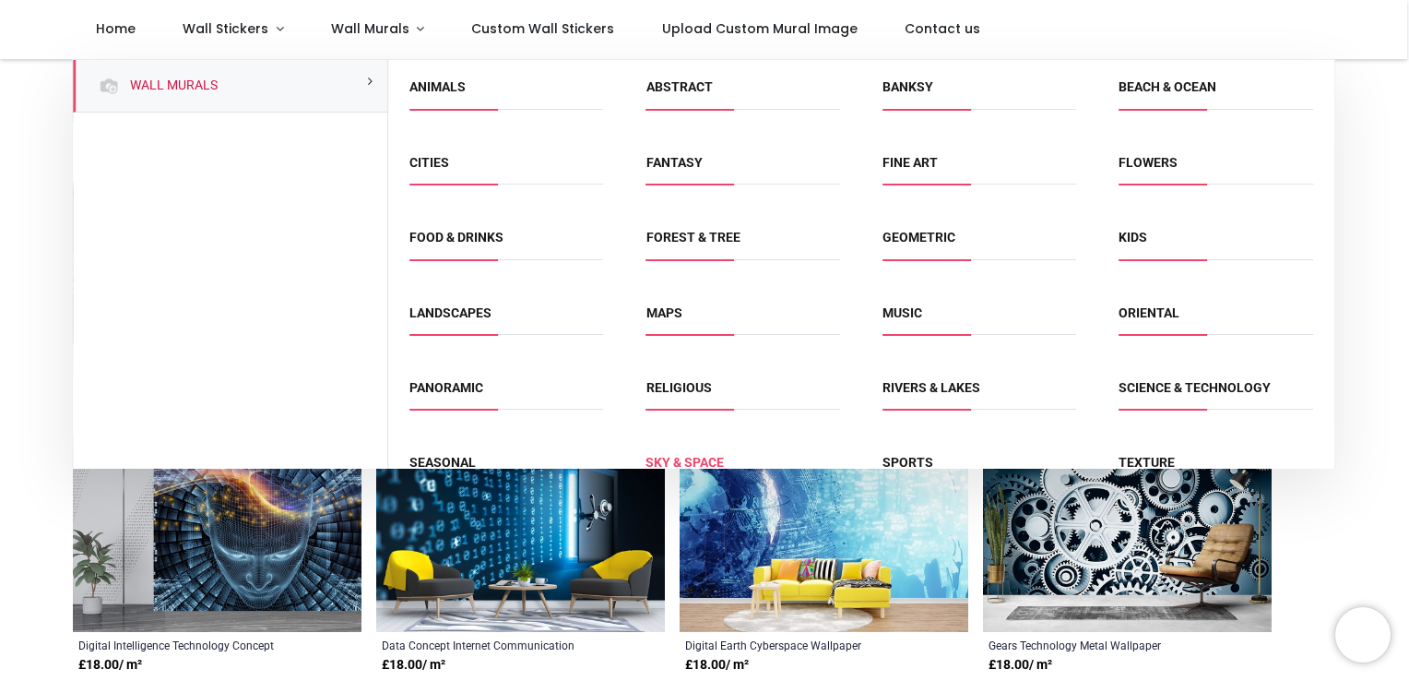
click at [670, 457] on link "Sky & Space" at bounding box center [686, 462] width 78 height 15
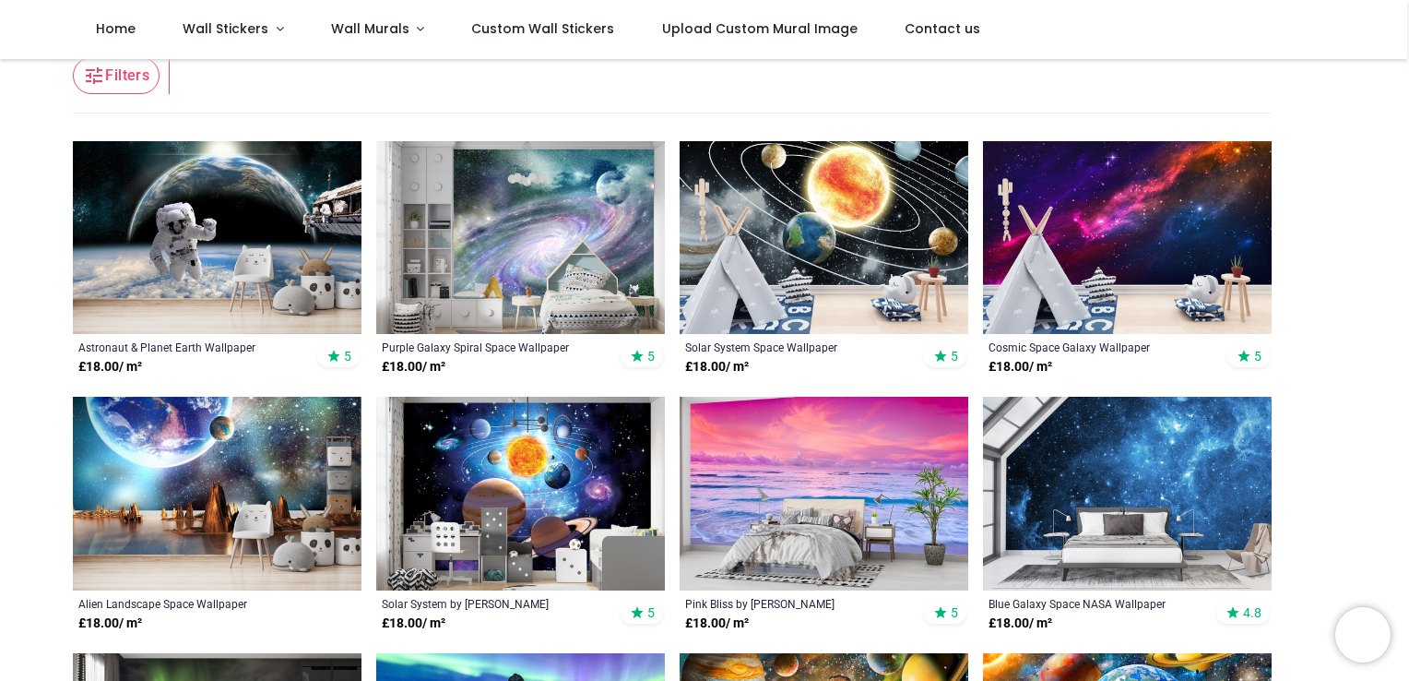
scroll to position [327, 0]
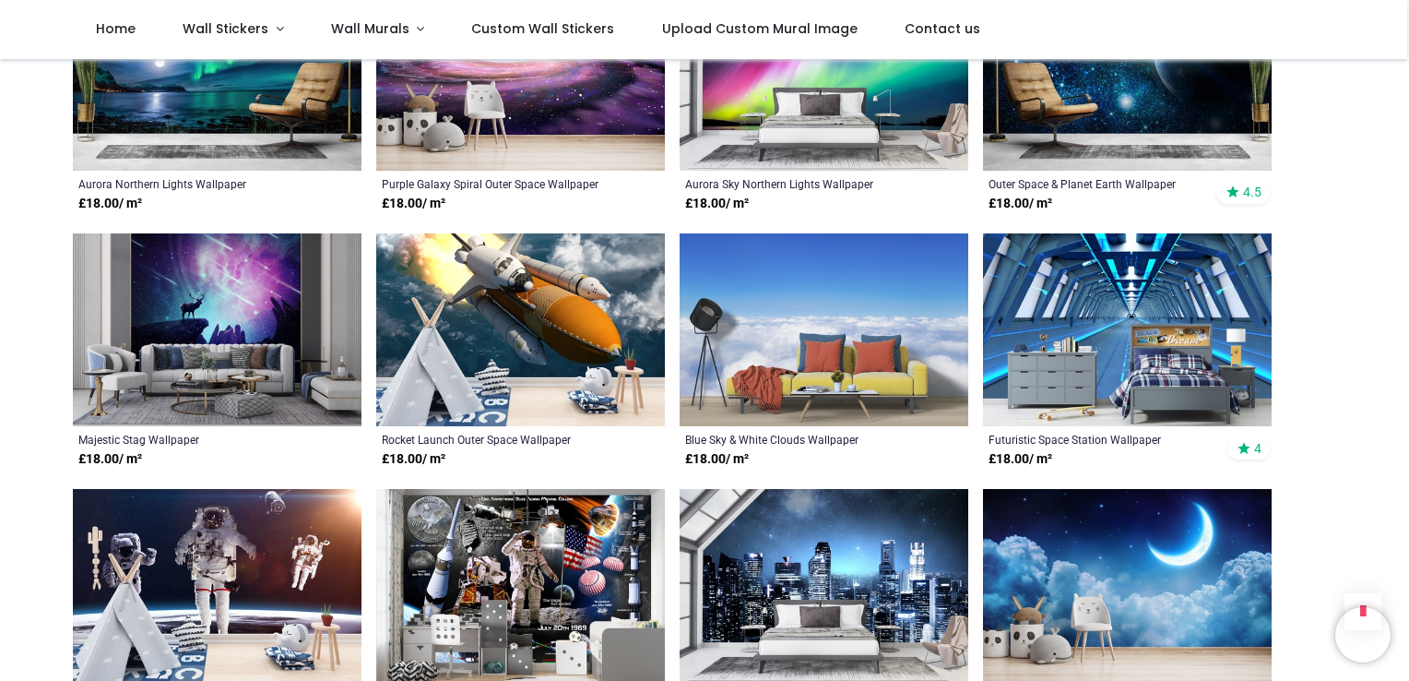
scroll to position [2512, 0]
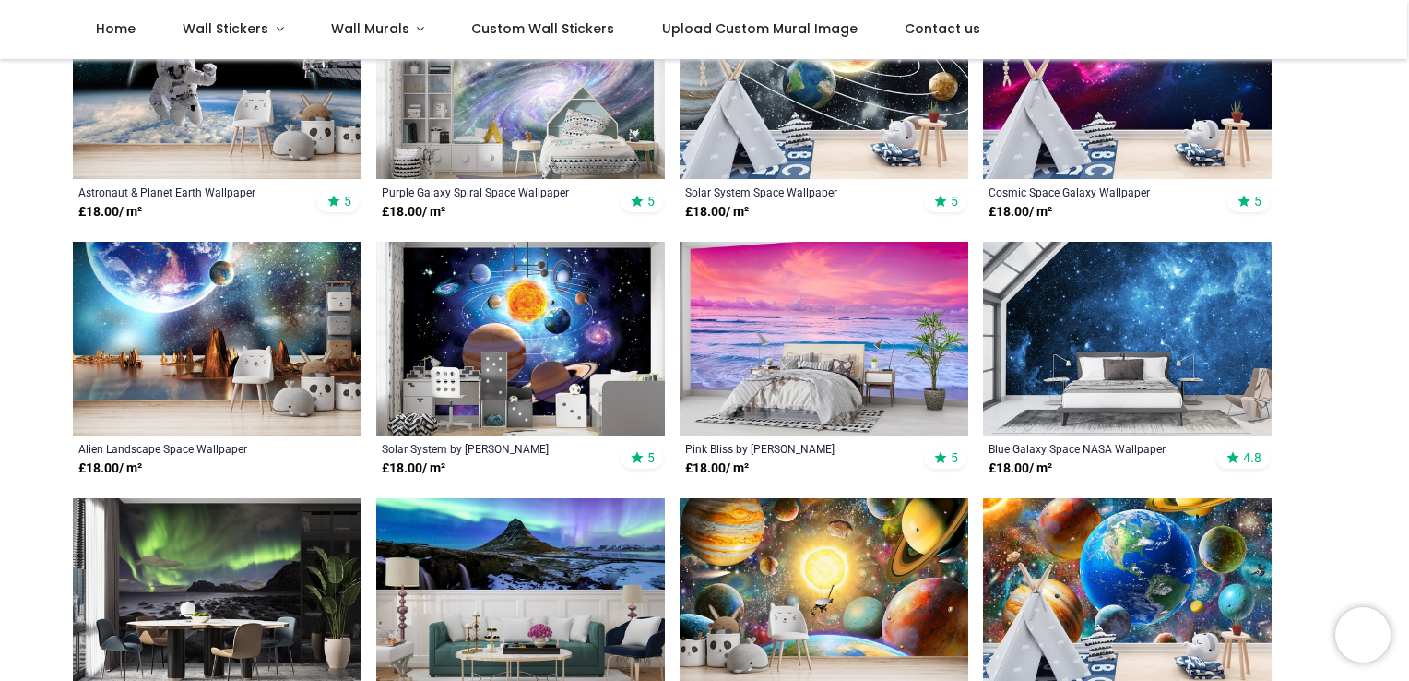
scroll to position [438, 0]
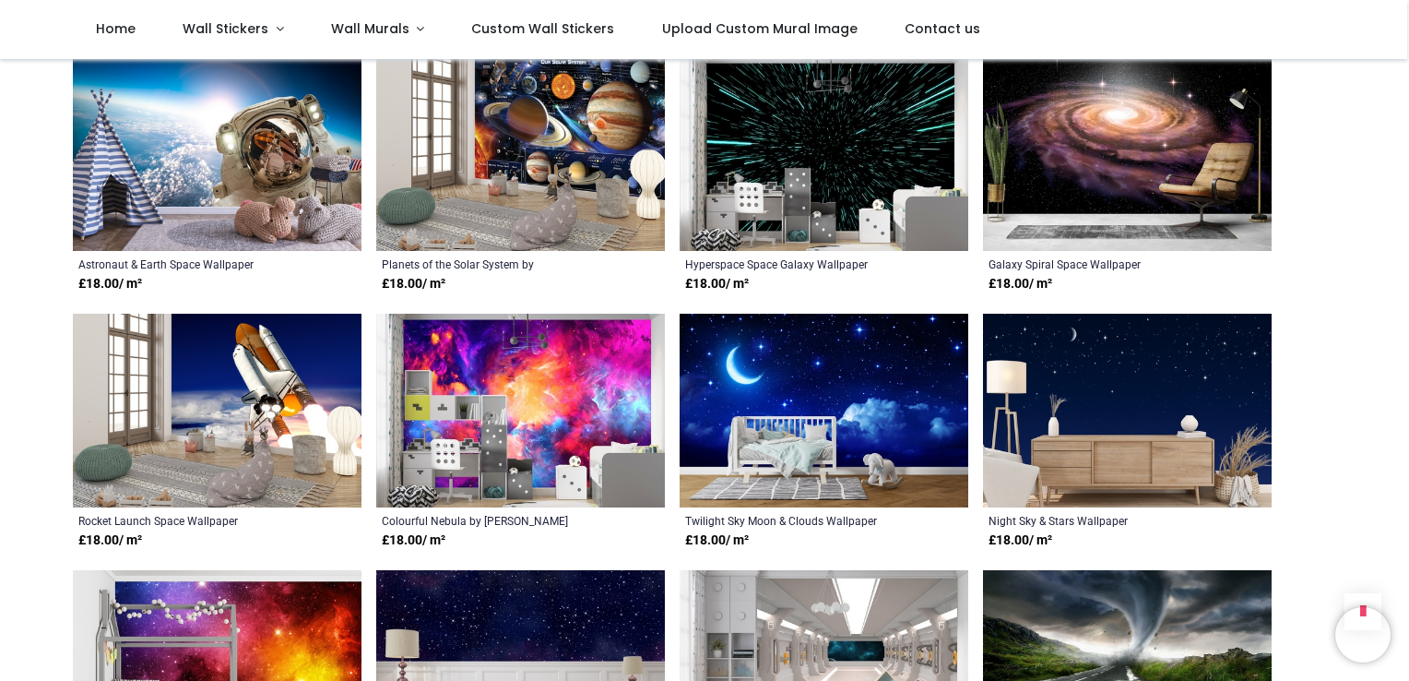
scroll to position [1393, 0]
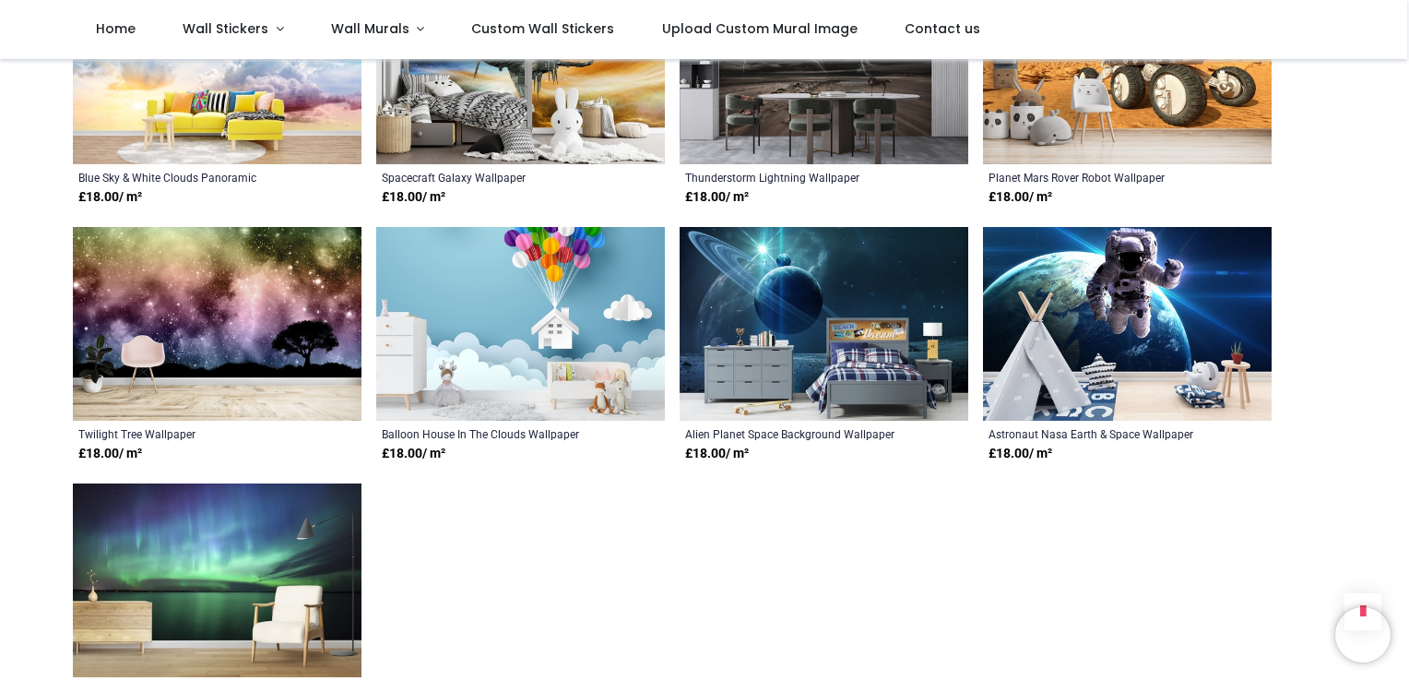
scroll to position [3535, 0]
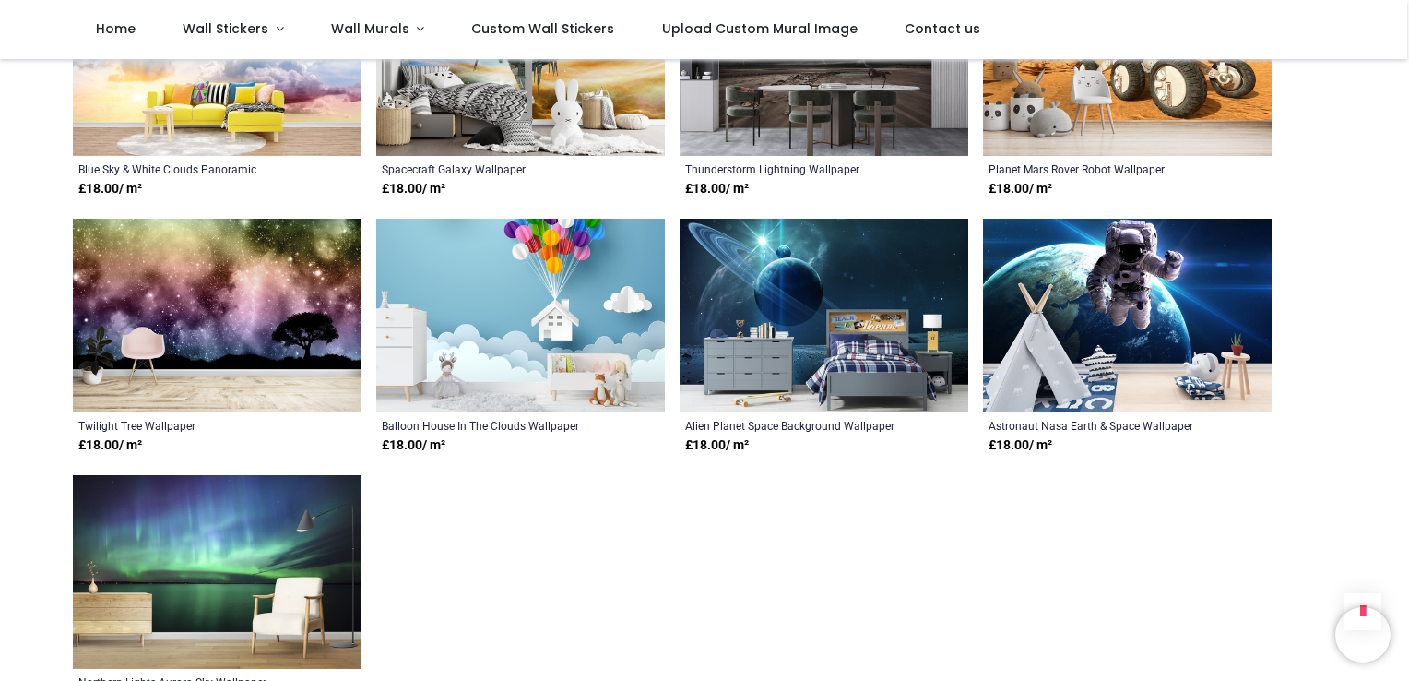
click at [215, 304] on img at bounding box center [217, 316] width 289 height 194
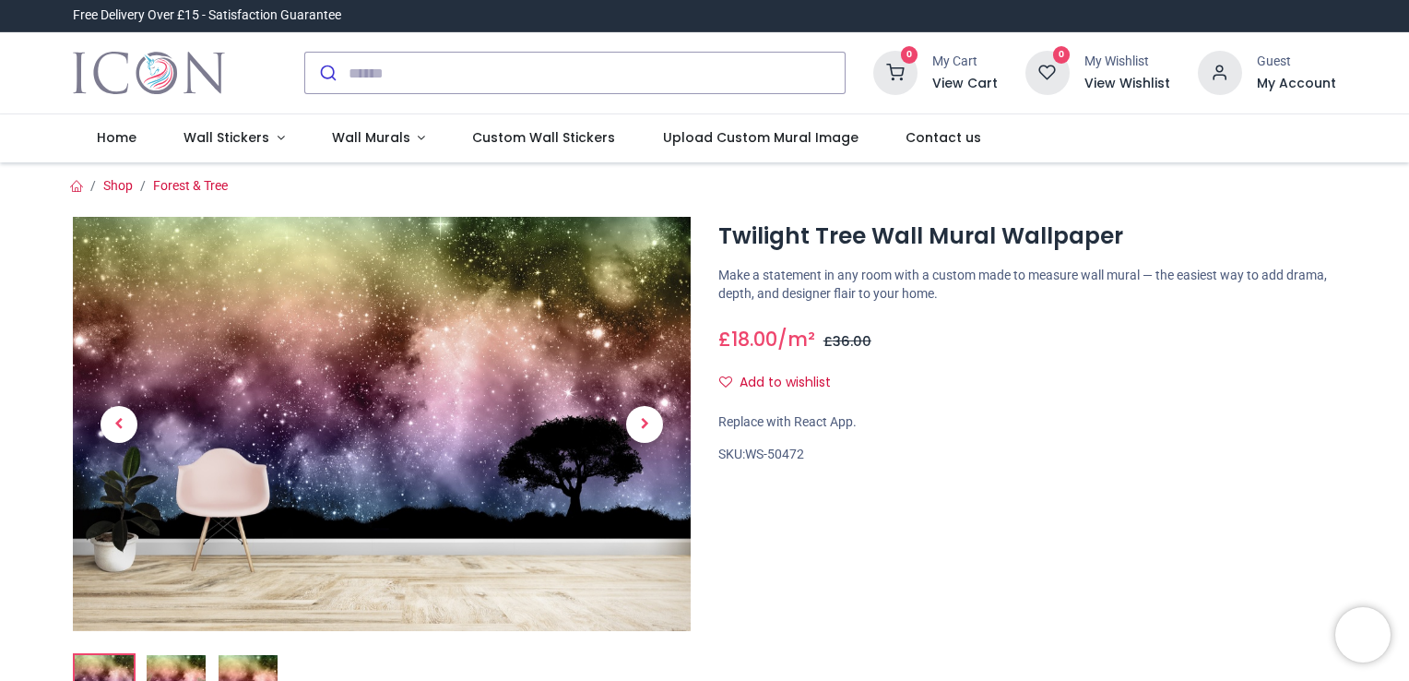
scroll to position [114, 0]
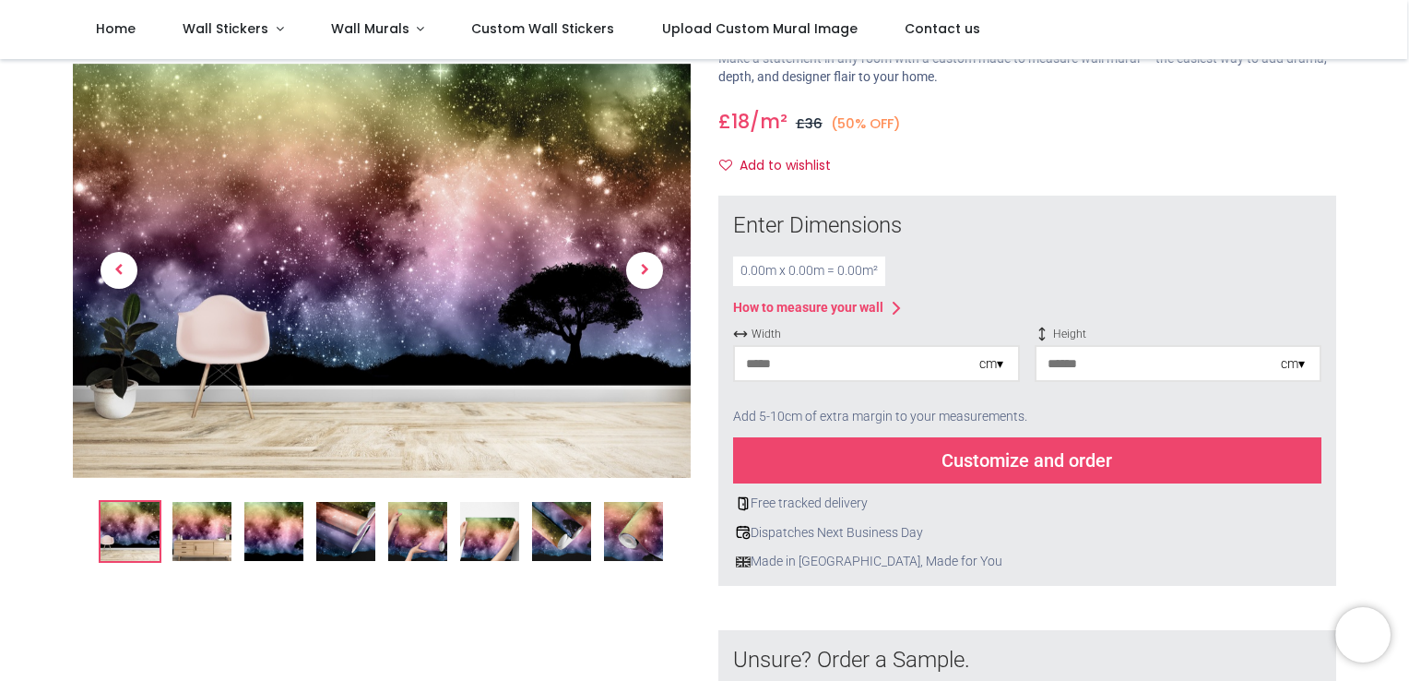
click at [263, 533] on img at bounding box center [273, 531] width 59 height 59
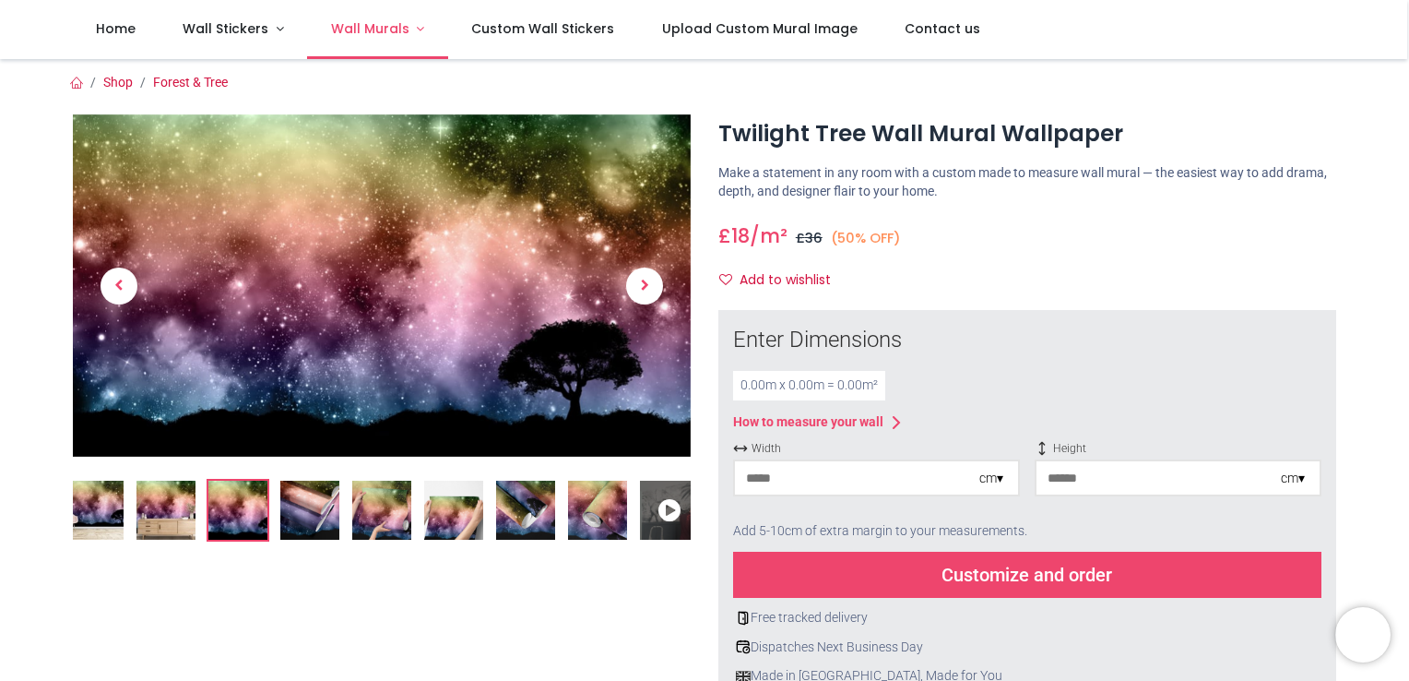
click at [348, 38] on span "Wall Murals" at bounding box center [370, 28] width 78 height 18
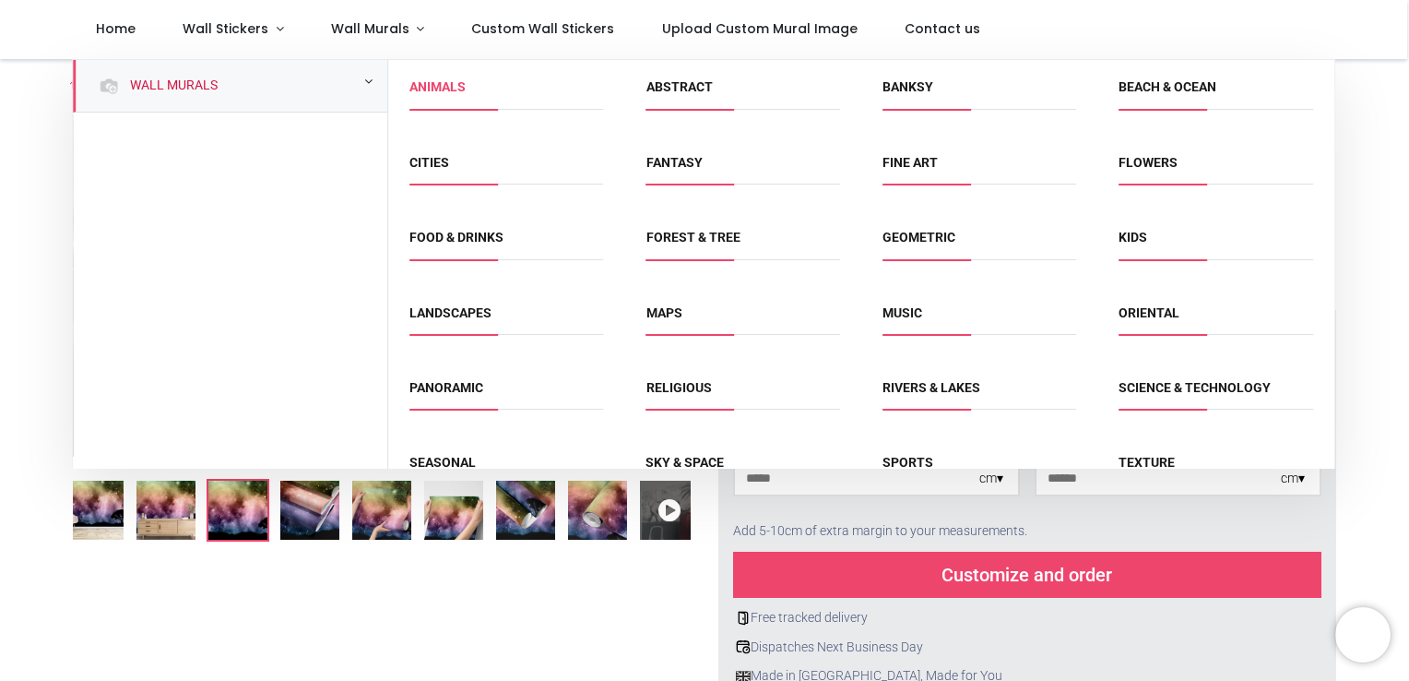
click at [421, 89] on link "Animals" at bounding box center [438, 86] width 56 height 15
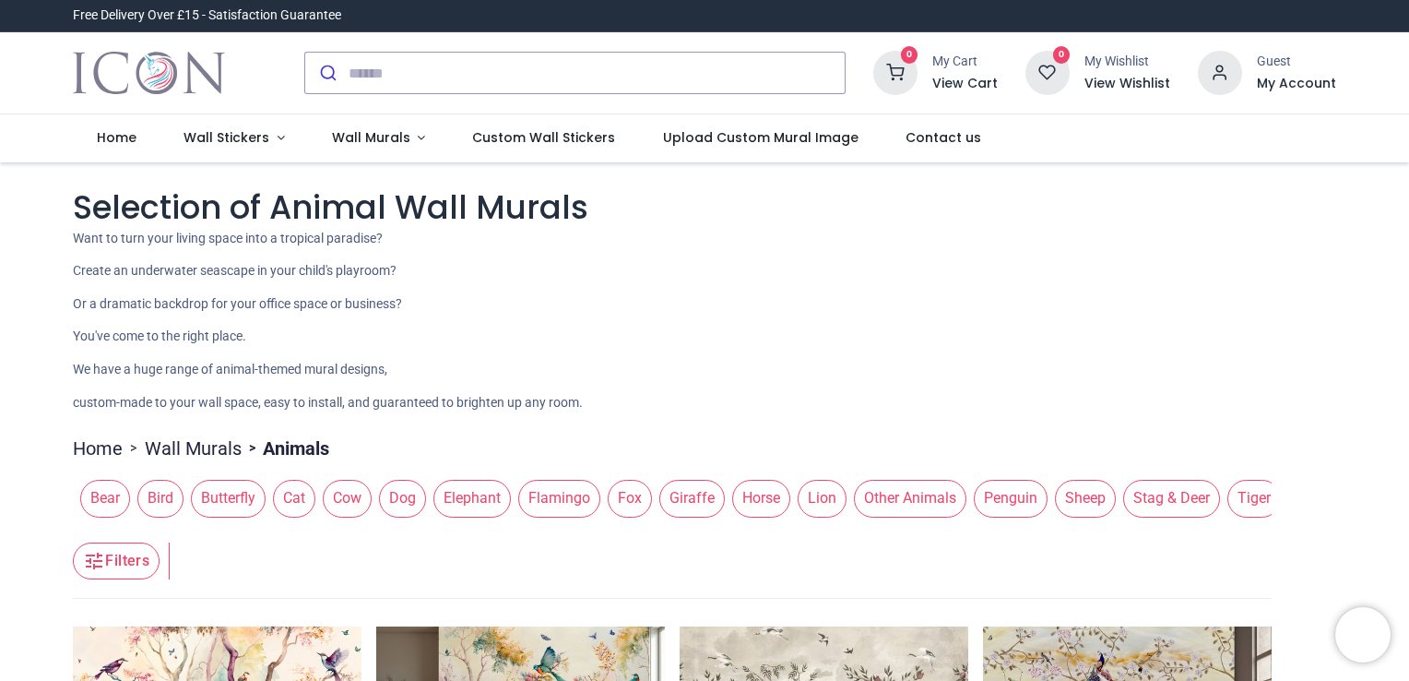
click at [754, 499] on span "Horse" at bounding box center [761, 498] width 58 height 37
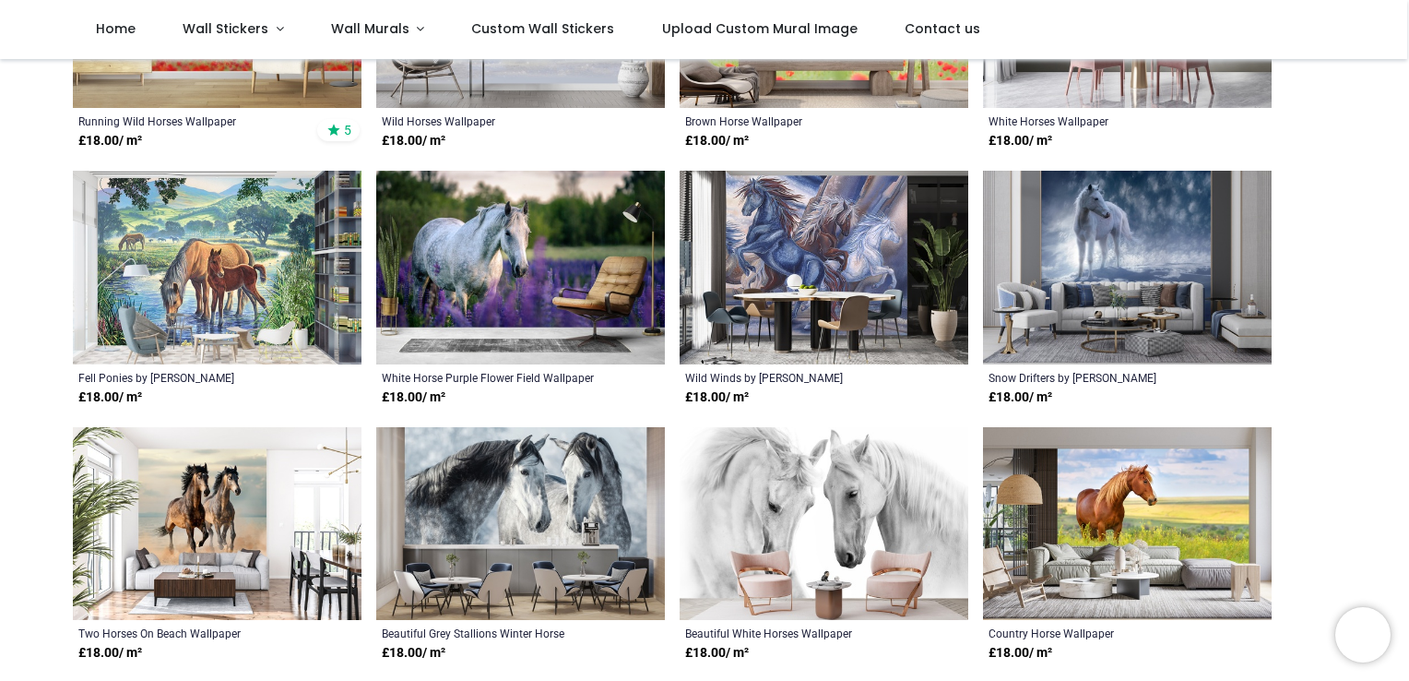
scroll to position [611, 0]
